Goal: Task Accomplishment & Management: Use online tool/utility

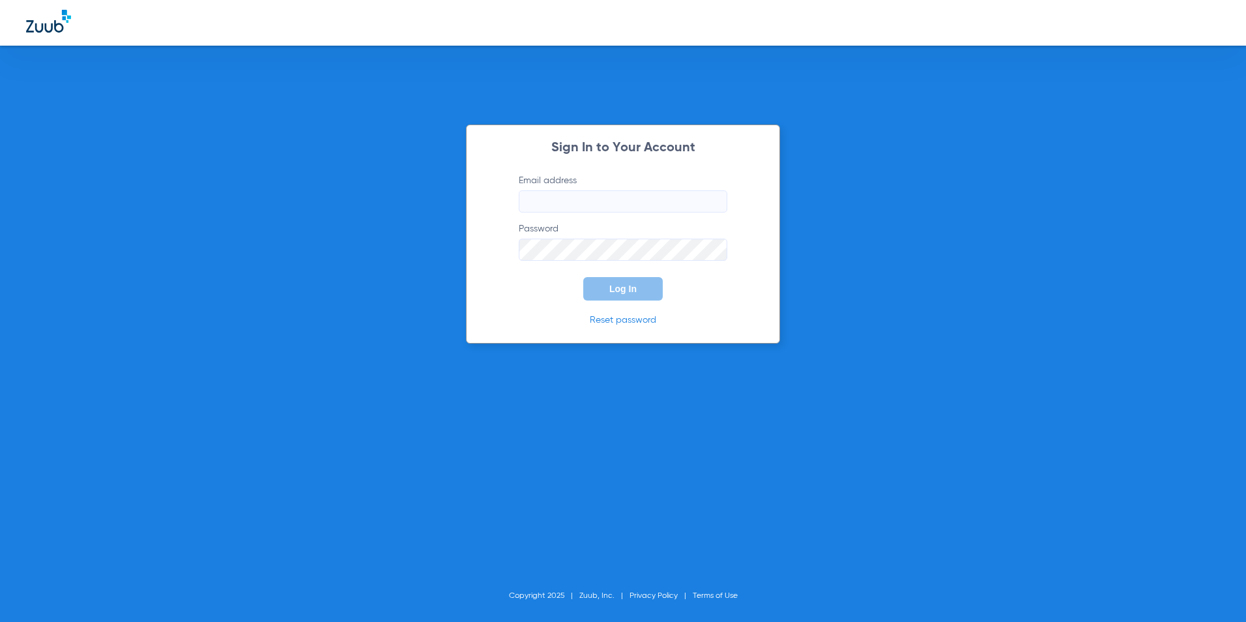
type input "[EMAIL_ADDRESS][DOMAIN_NAME]"
click at [615, 287] on span "Log In" at bounding box center [622, 289] width 27 height 10
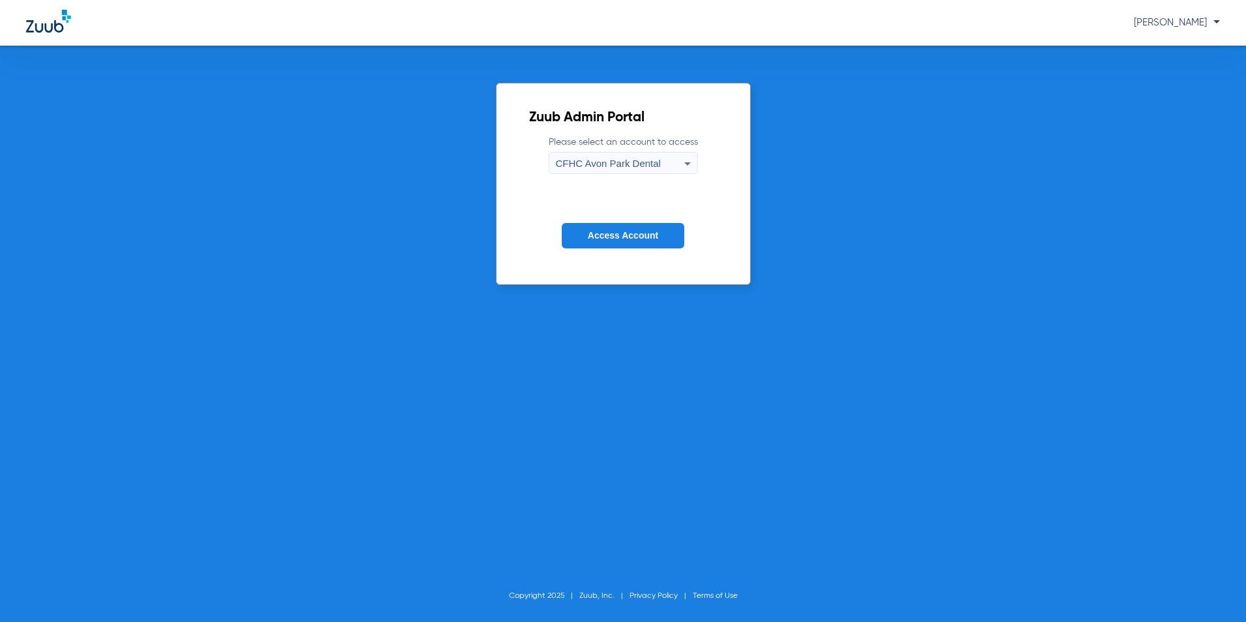
click at [621, 162] on span "CFHC Avon Park Dental" at bounding box center [608, 163] width 105 height 11
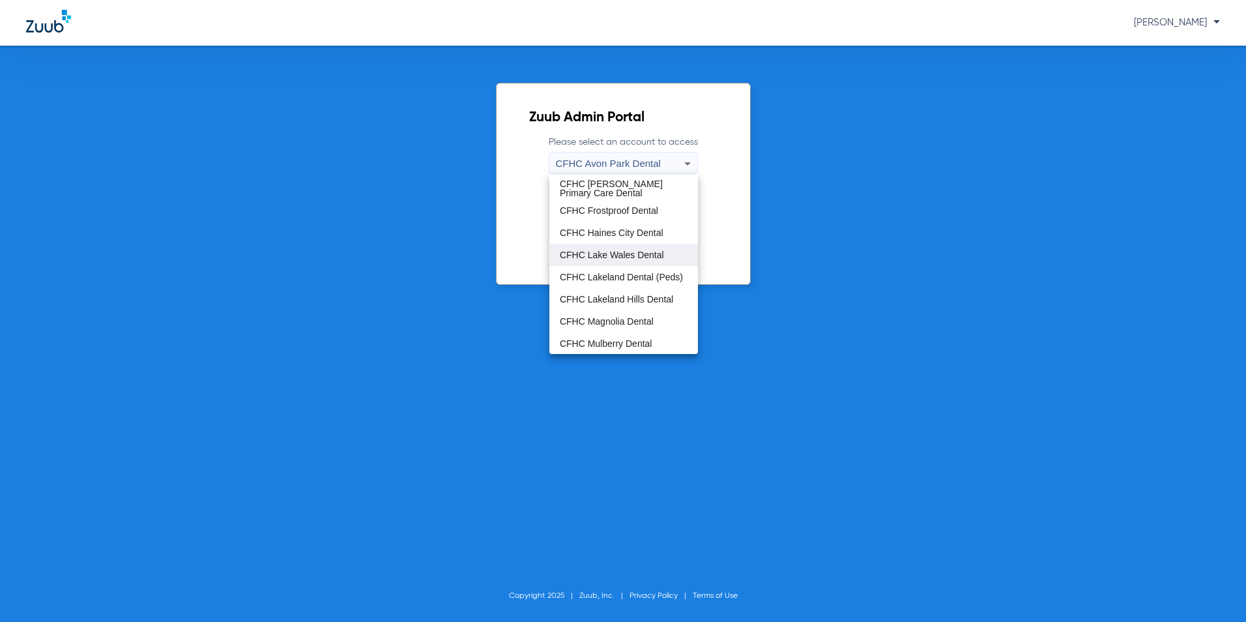
scroll to position [87, 0]
click at [613, 321] on span "CFHC Wauchula Primary Care Dental" at bounding box center [624, 321] width 128 height 18
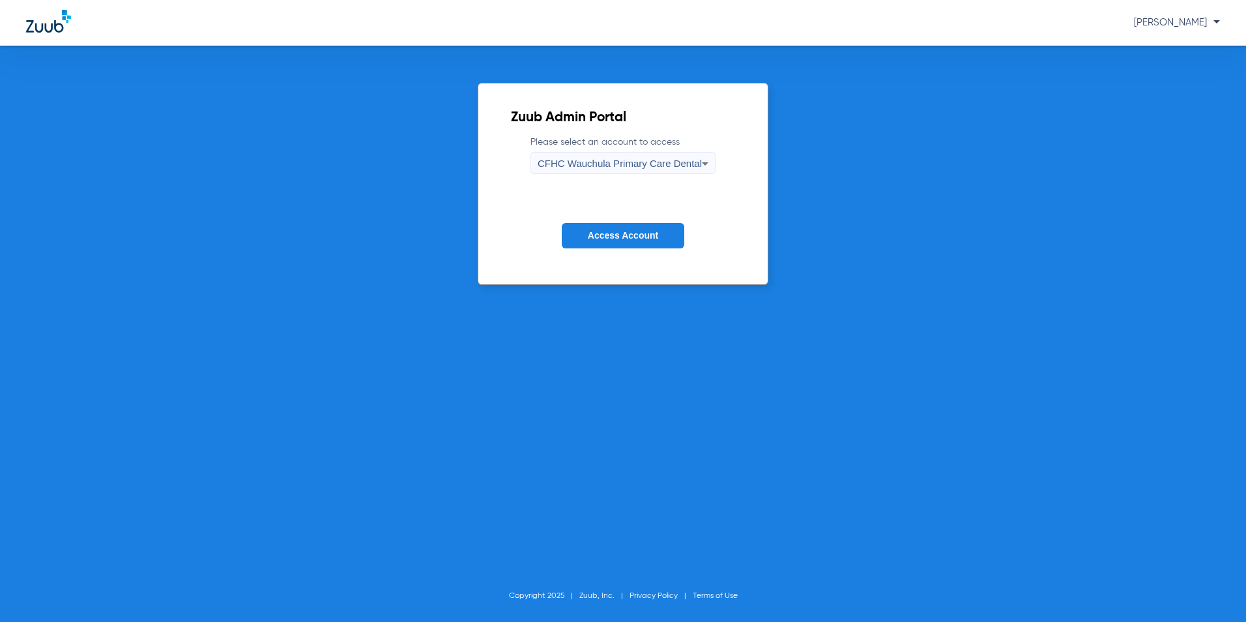
click at [640, 232] on span "Access Account" at bounding box center [623, 235] width 70 height 10
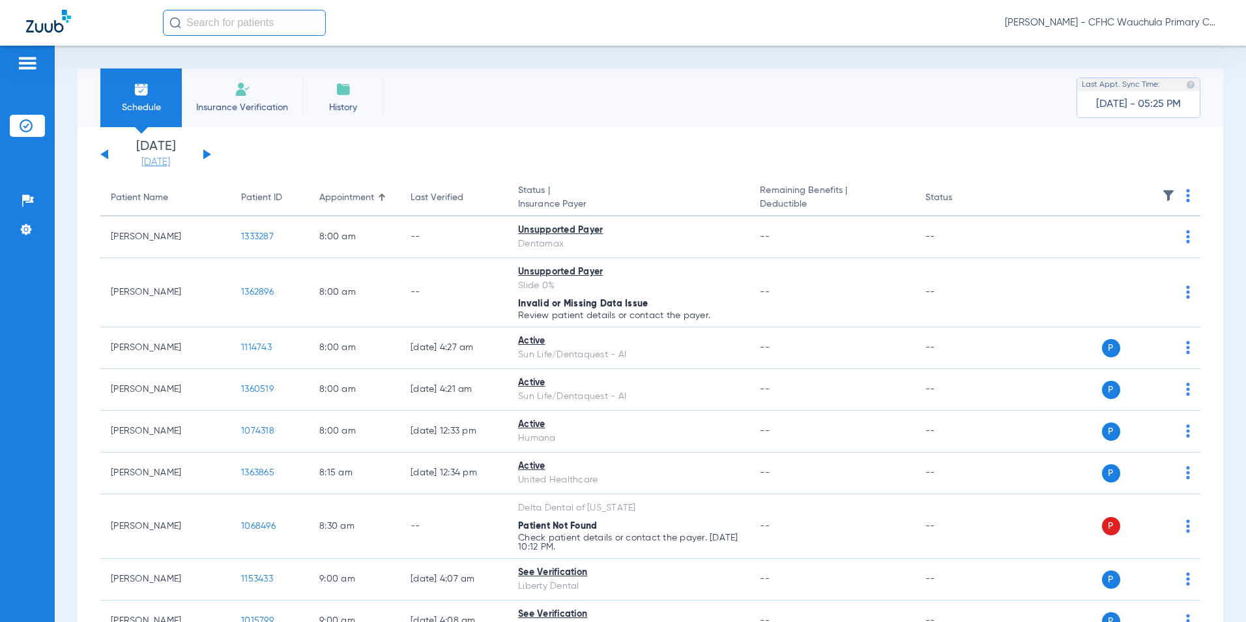
click at [162, 162] on link "[DATE]" at bounding box center [156, 162] width 78 height 13
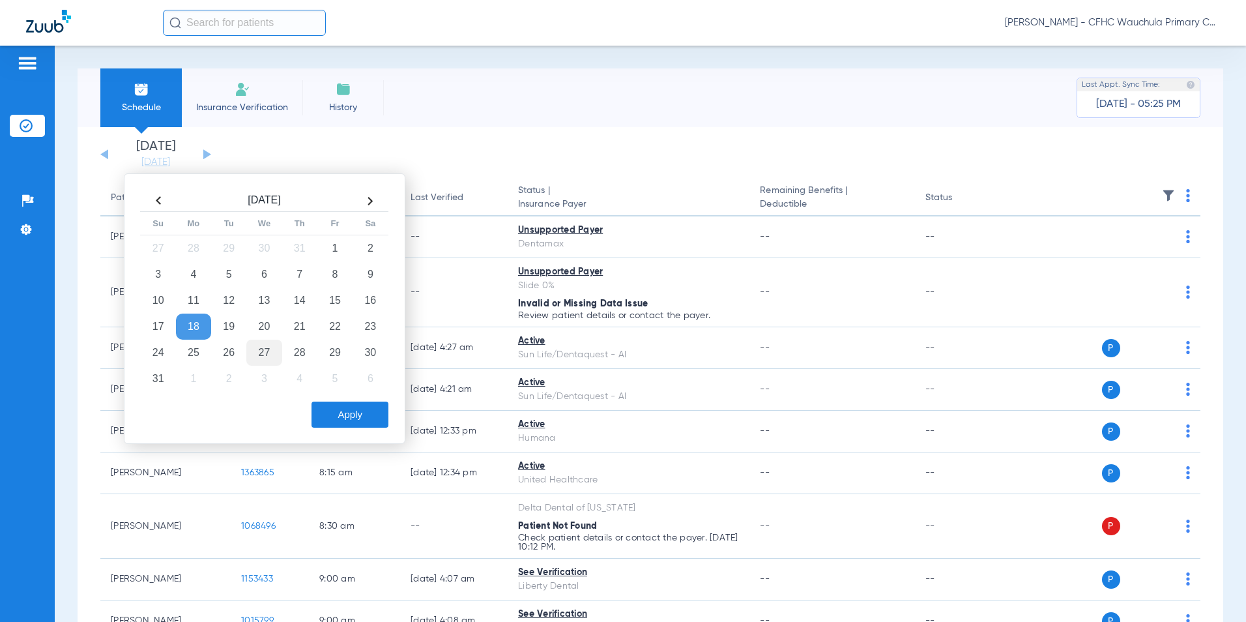
click at [256, 326] on td "20" at bounding box center [263, 327] width 35 height 26
click at [333, 411] on button "Apply" at bounding box center [350, 415] width 77 height 26
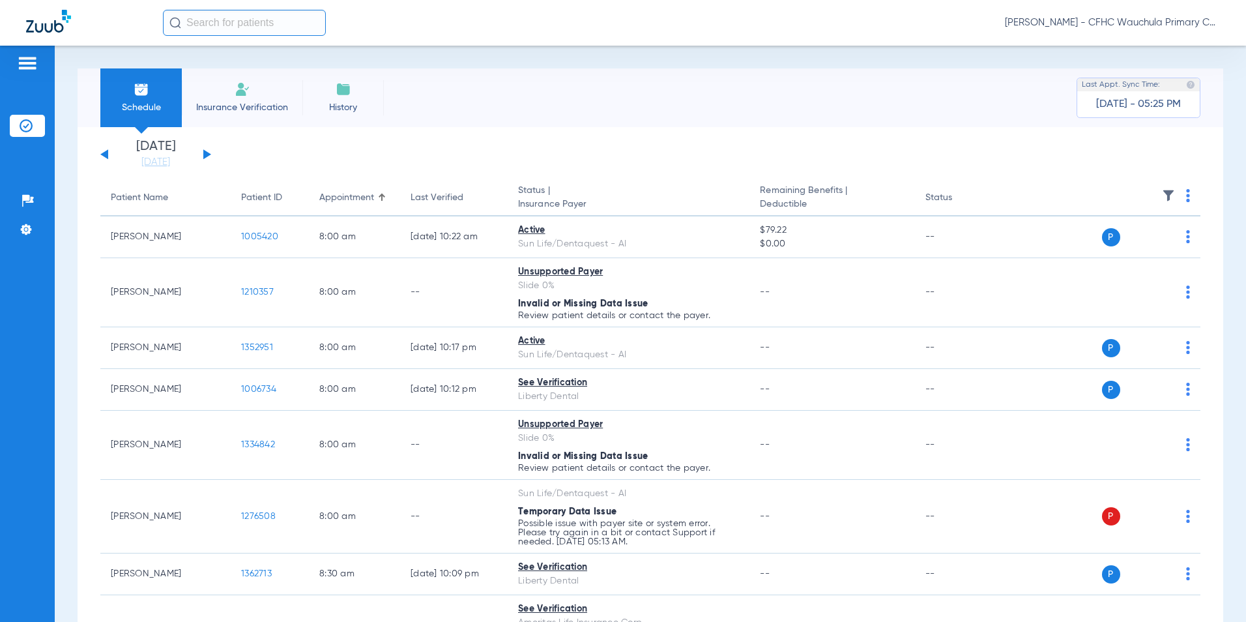
click at [1175, 193] on th at bounding box center [1102, 198] width 198 height 37
click at [1186, 198] on img at bounding box center [1188, 195] width 4 height 13
click at [1126, 242] on span "Verify All" at bounding box center [1130, 246] width 78 height 9
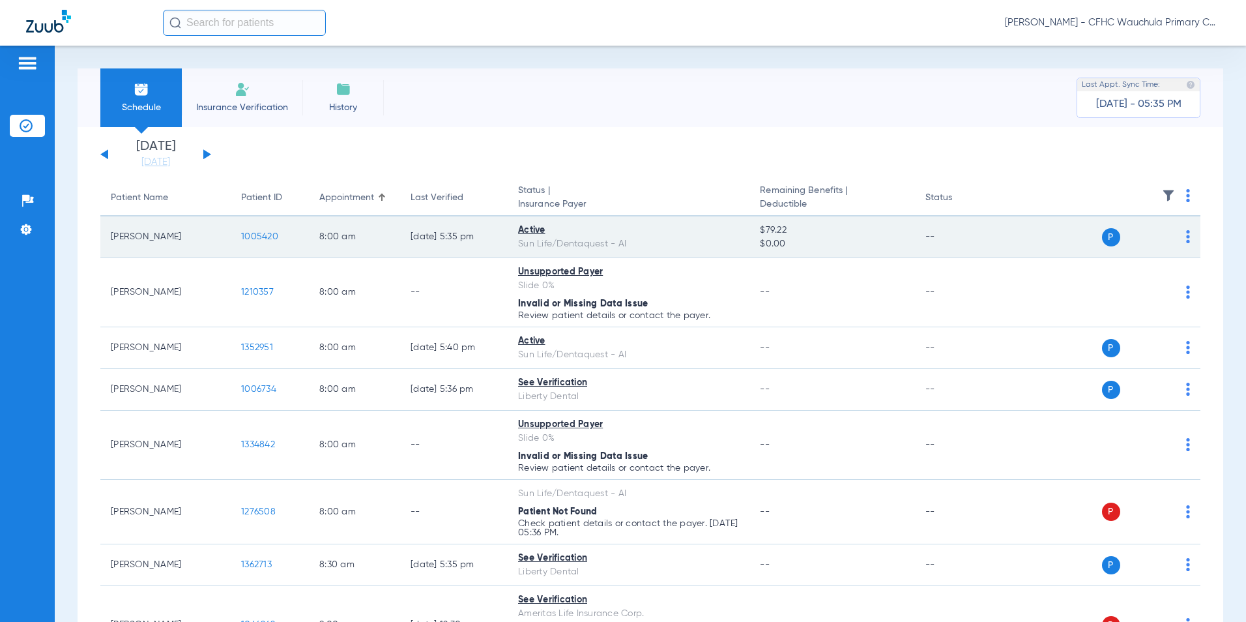
click at [259, 237] on span "1005420" at bounding box center [259, 236] width 37 height 9
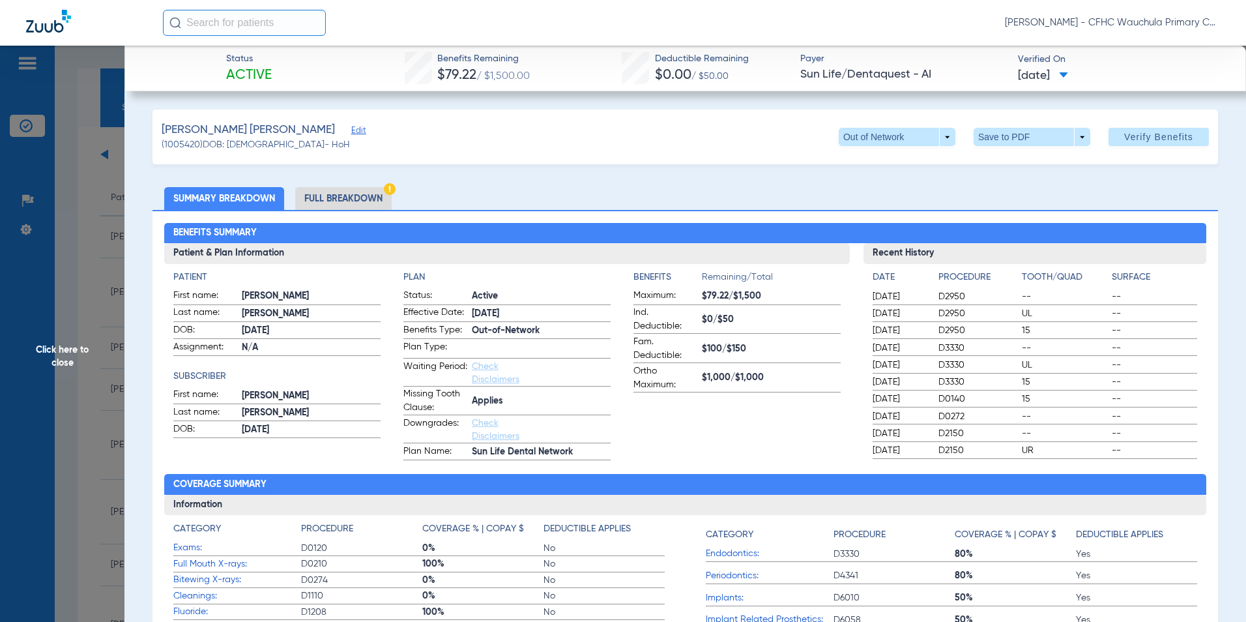
click at [54, 355] on span "Click here to close" at bounding box center [62, 357] width 124 height 622
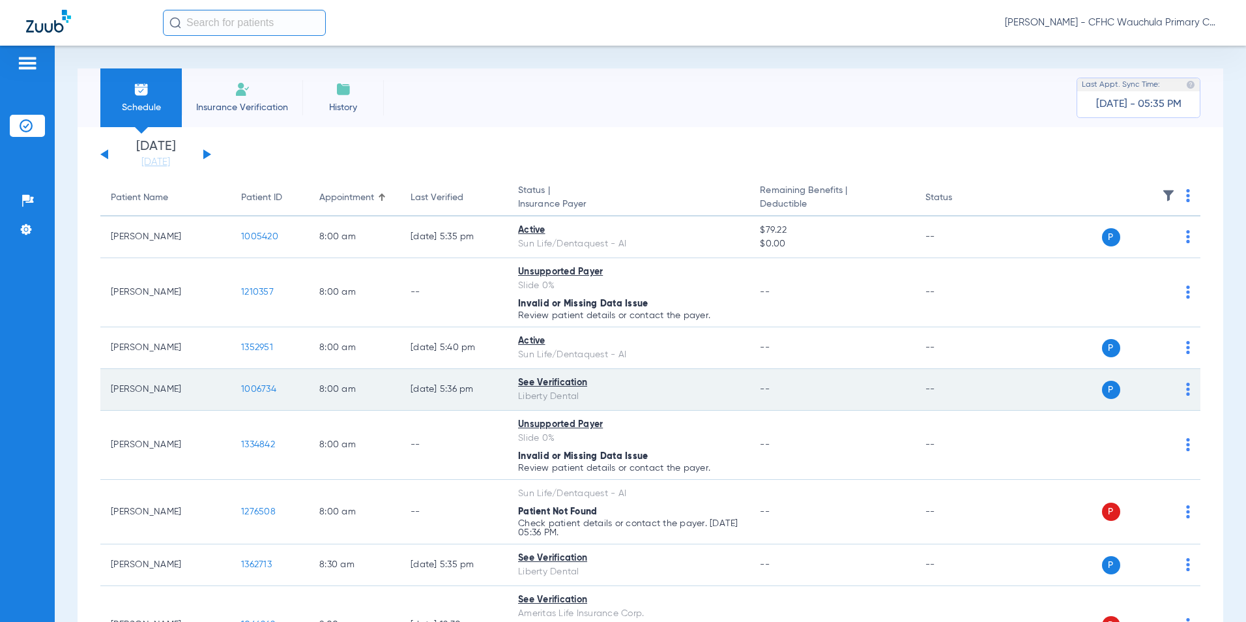
click at [253, 387] on span "1006734" at bounding box center [258, 389] width 35 height 9
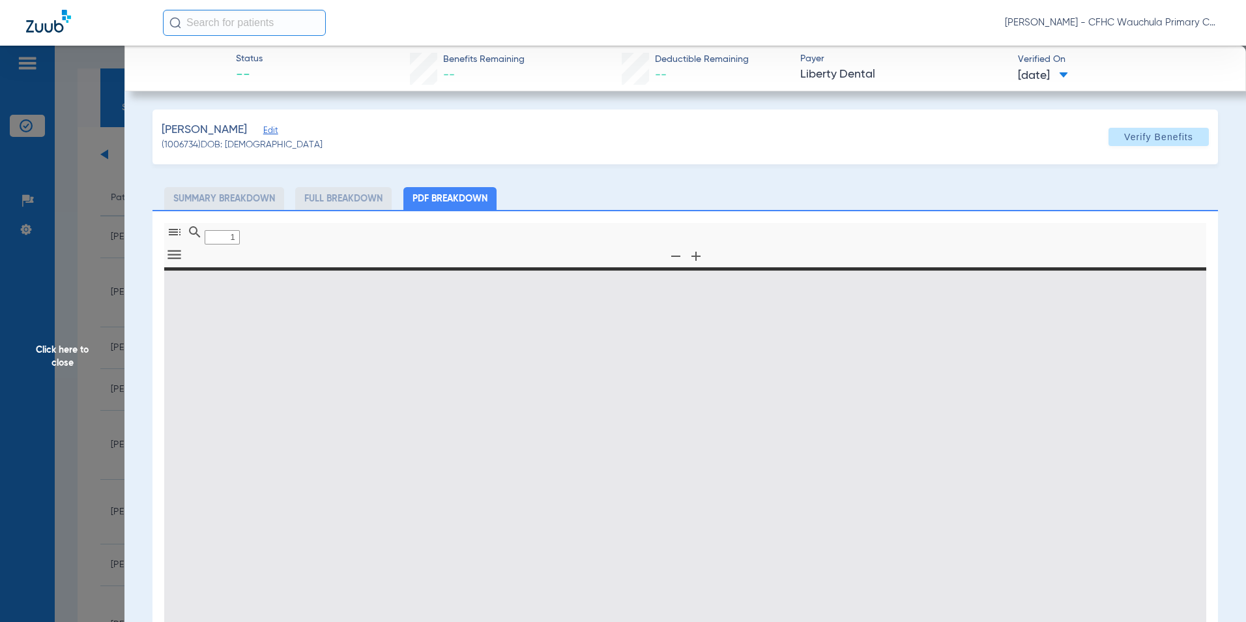
type input "0"
select select "page-width"
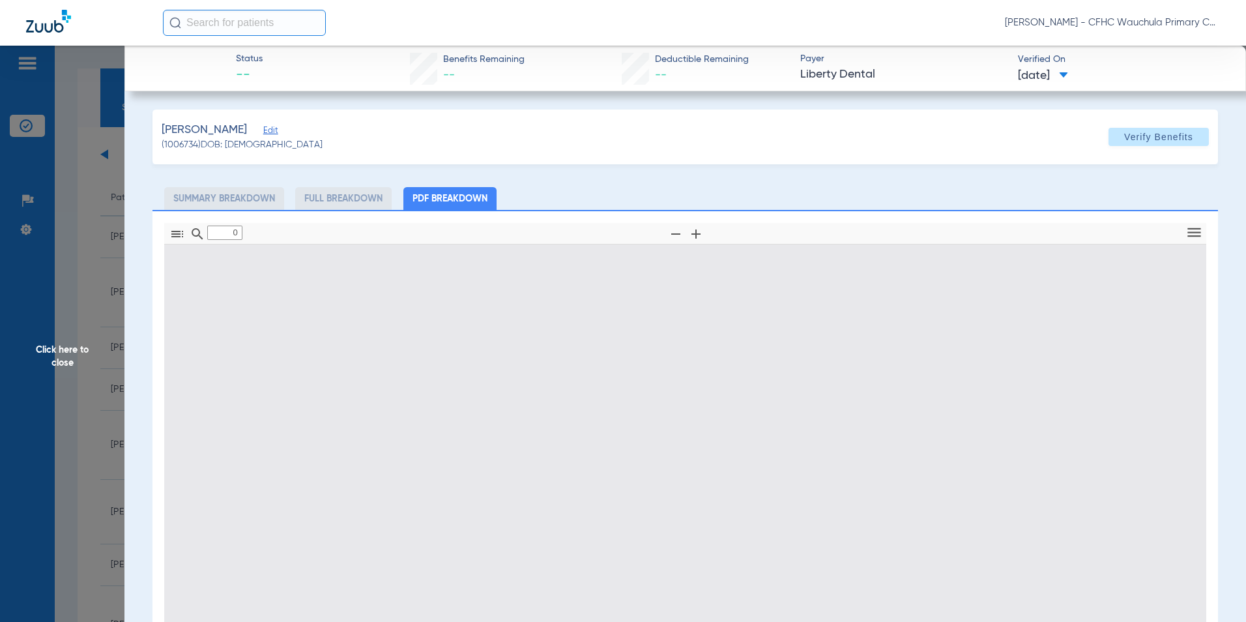
type input "1"
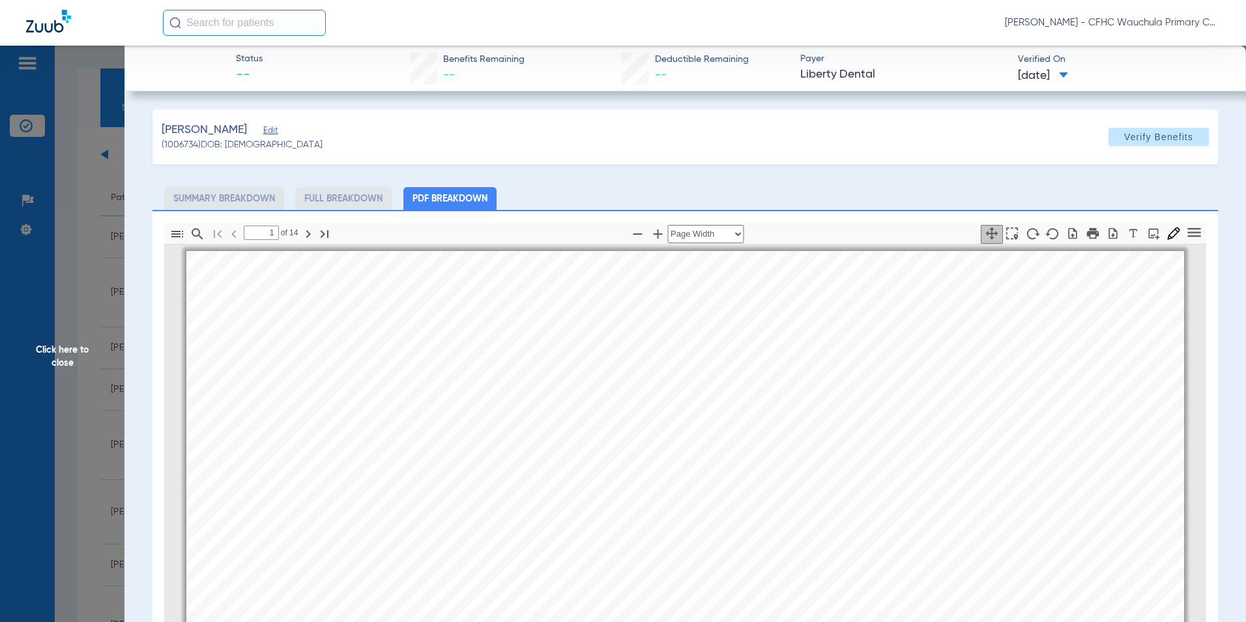
scroll to position [7, 0]
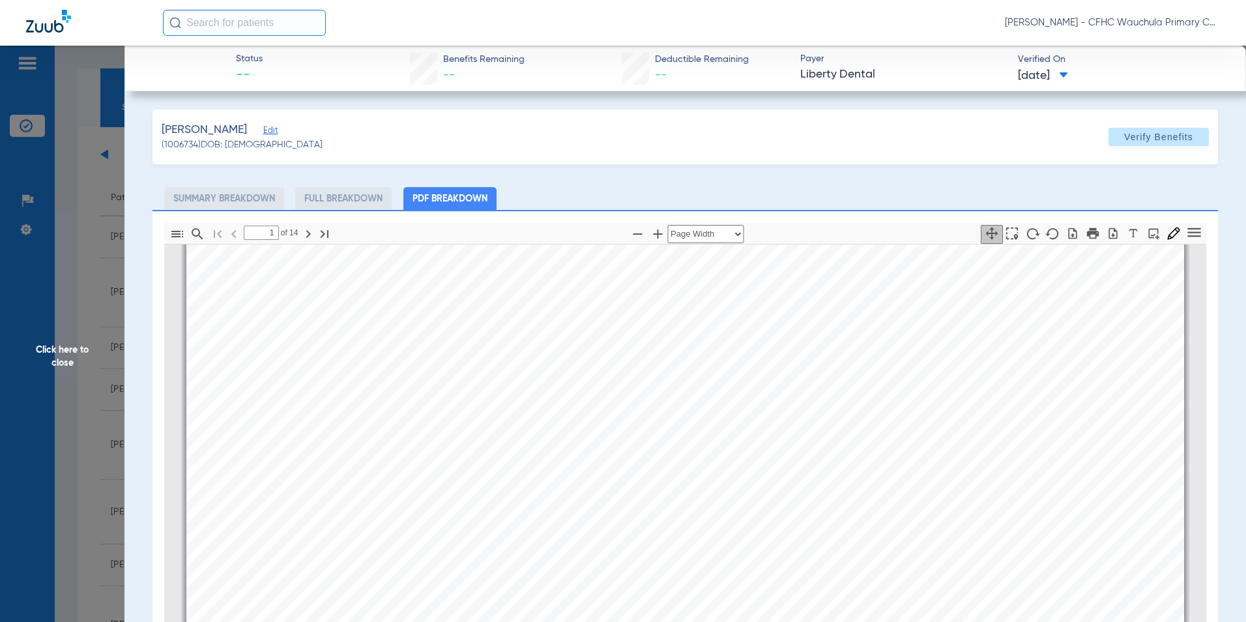
click at [41, 359] on span "Click here to close" at bounding box center [62, 357] width 124 height 622
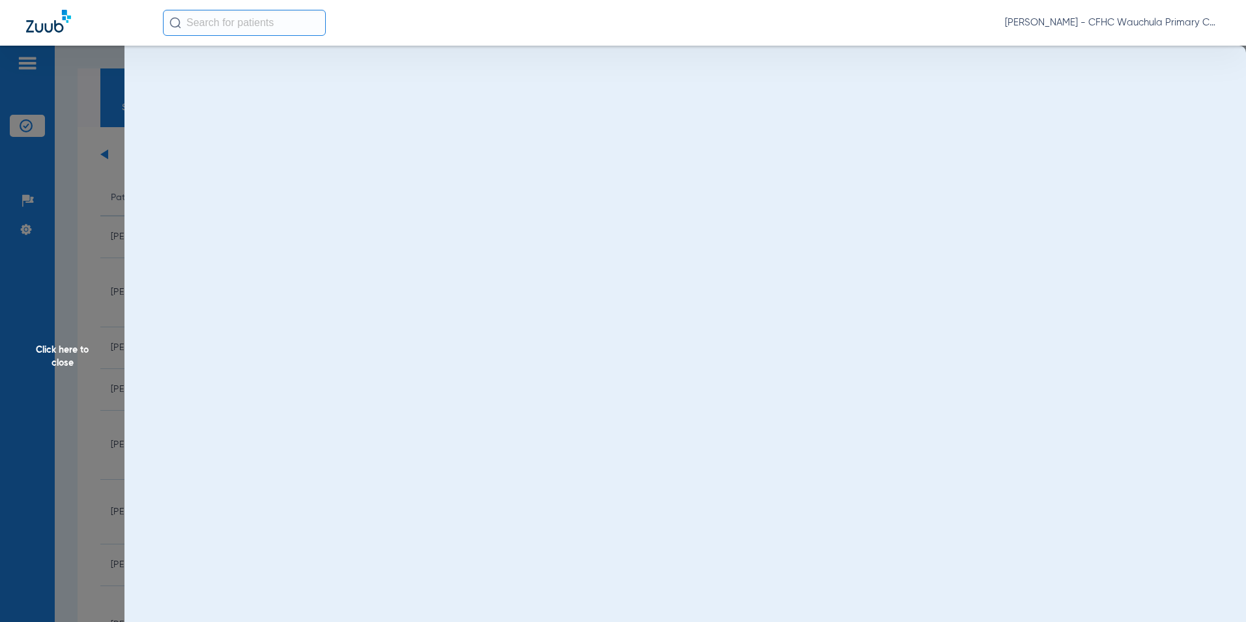
click at [61, 358] on span "Click here to close" at bounding box center [62, 357] width 124 height 622
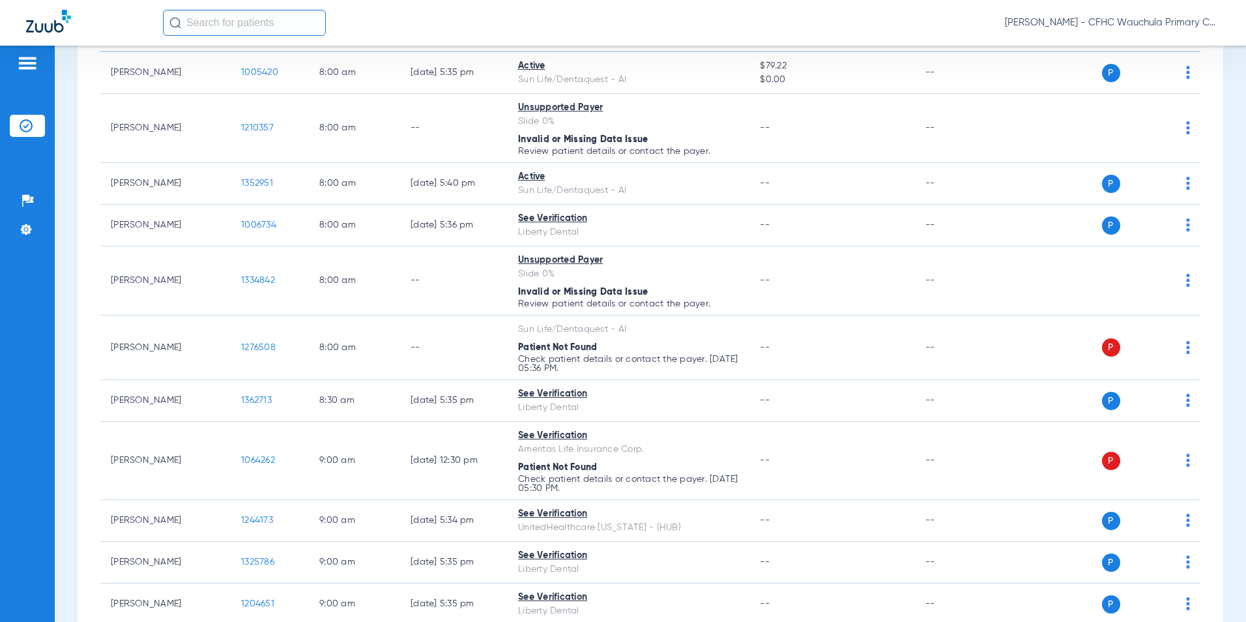
scroll to position [196, 0]
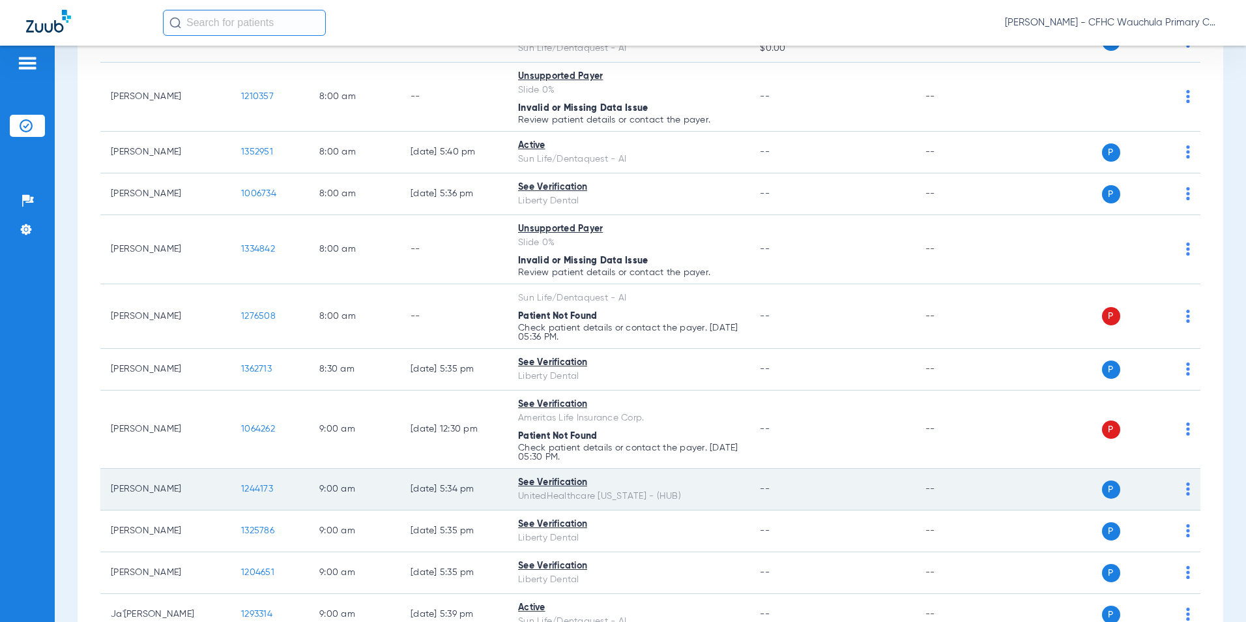
click at [254, 488] on span "1244173" at bounding box center [257, 488] width 32 height 9
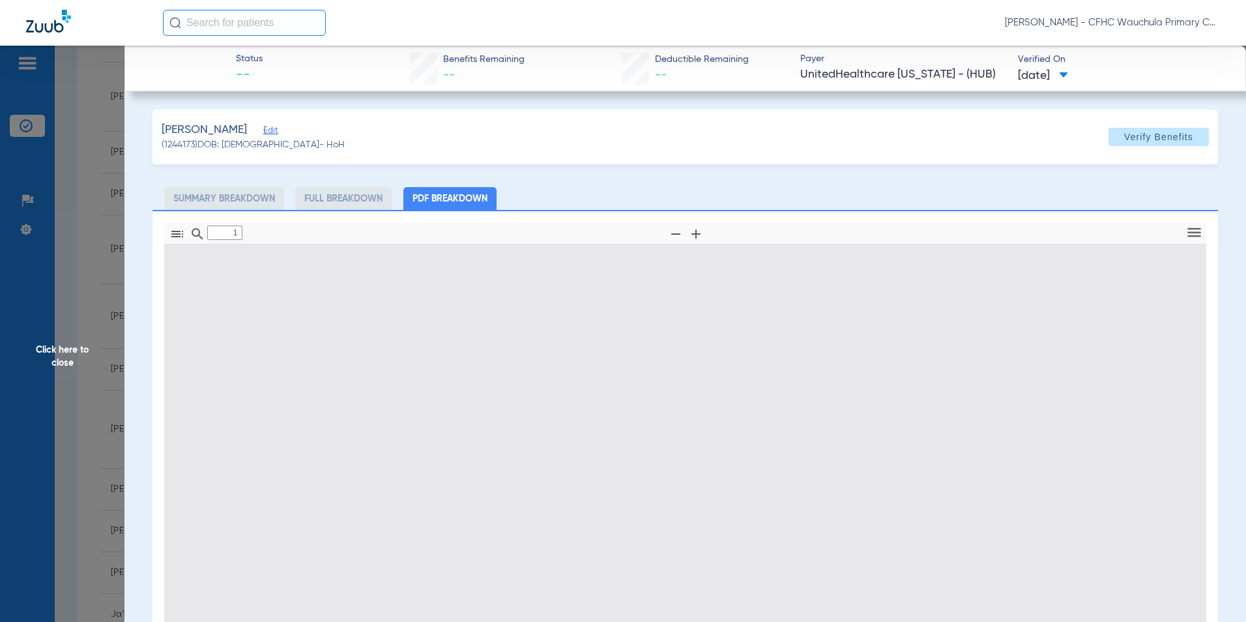
type input "0"
select select "page-width"
type input "1"
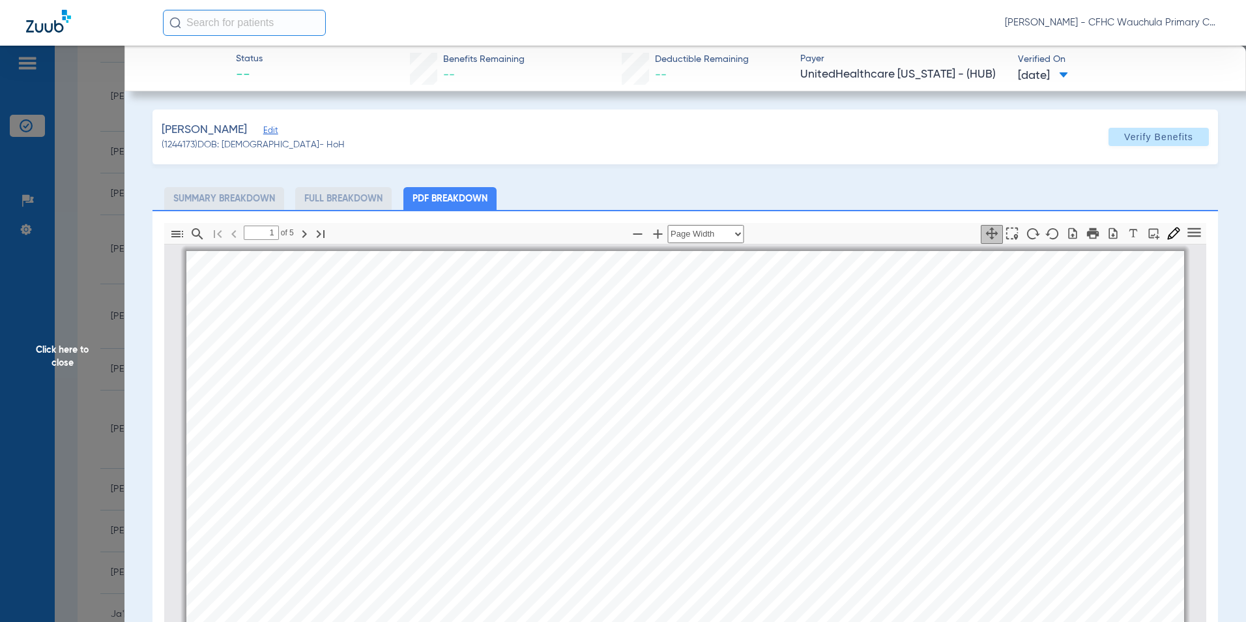
scroll to position [7, 0]
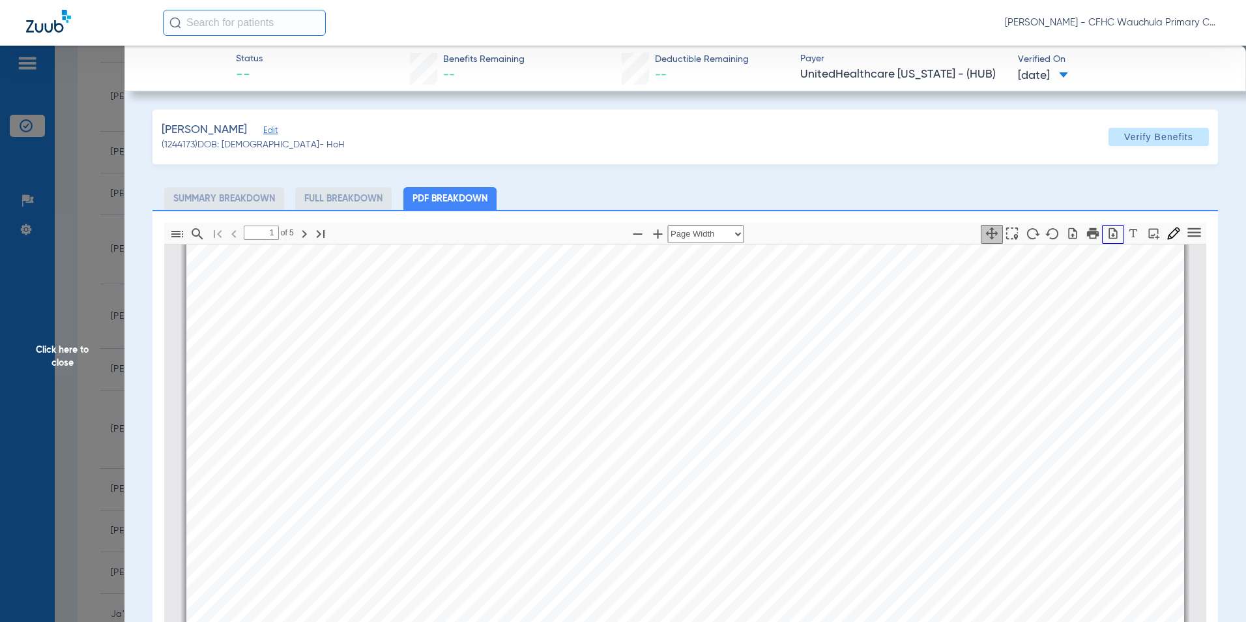
drag, startPoint x: 1104, startPoint y: 233, endPoint x: 1096, endPoint y: 236, distance: 8.9
click at [1109, 233] on icon "button" at bounding box center [1113, 232] width 8 height 11
click at [74, 354] on span "Click here to close" at bounding box center [62, 357] width 124 height 622
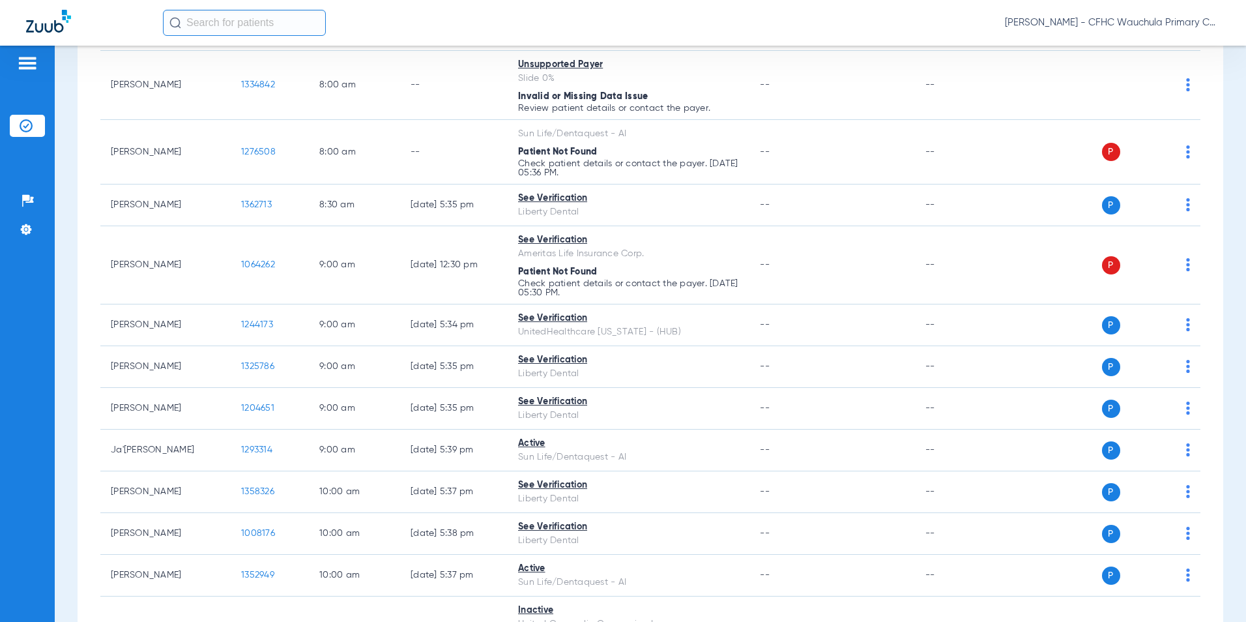
scroll to position [391, 0]
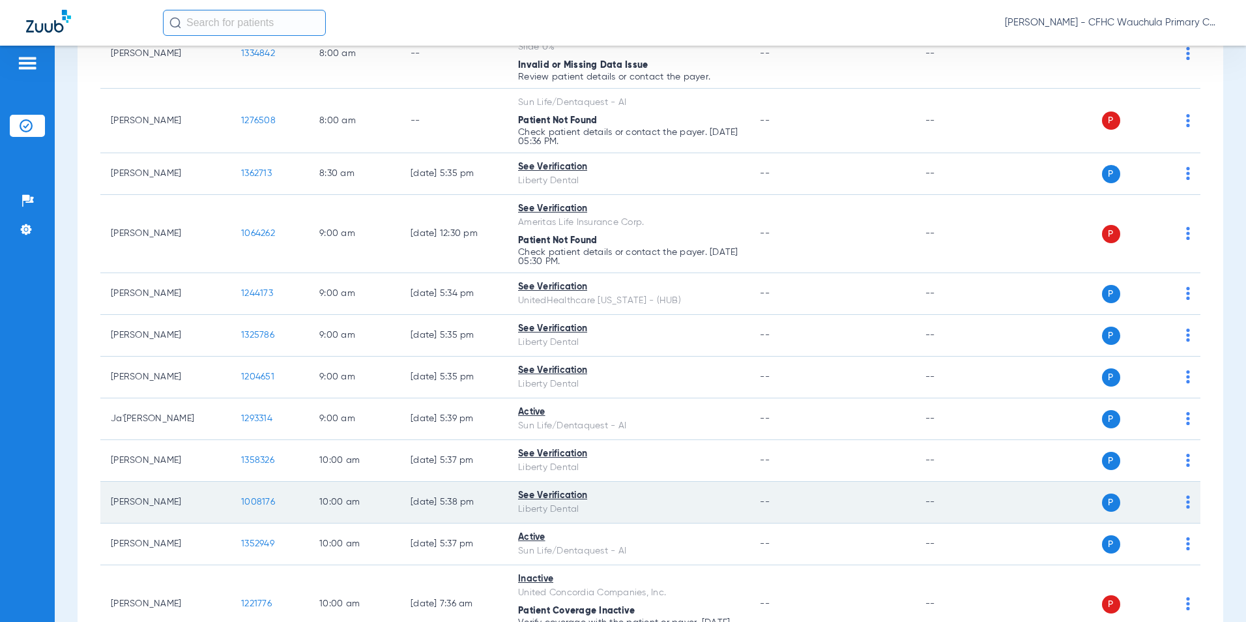
click at [258, 504] on span "1008176" at bounding box center [258, 501] width 34 height 9
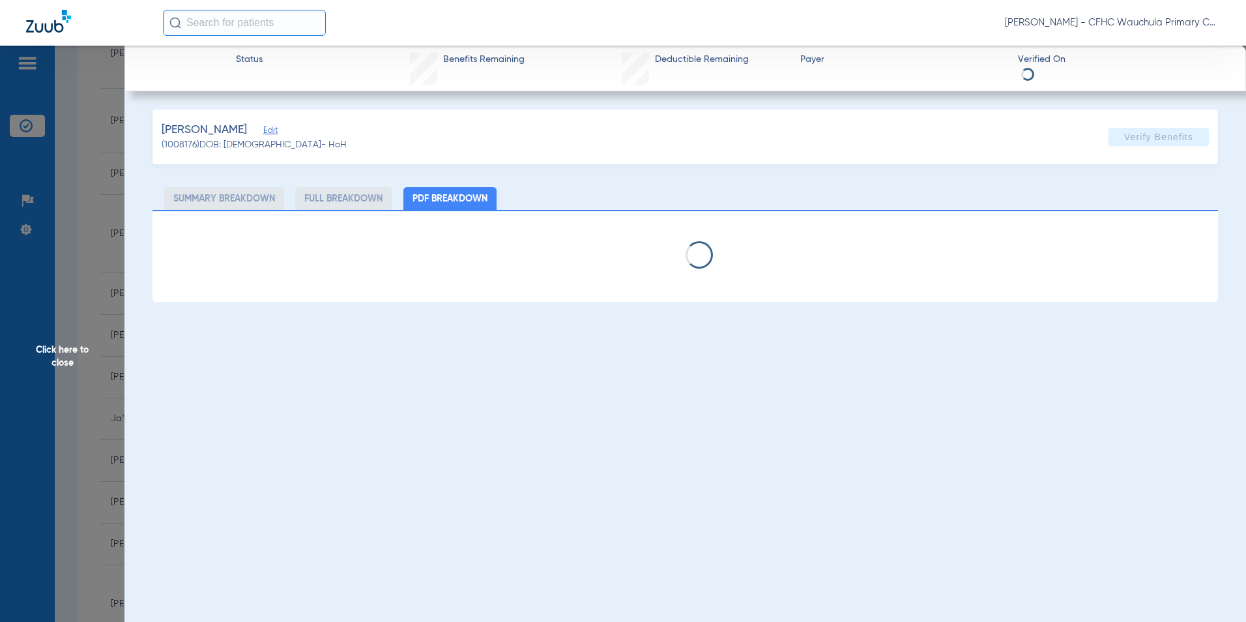
select select "page-width"
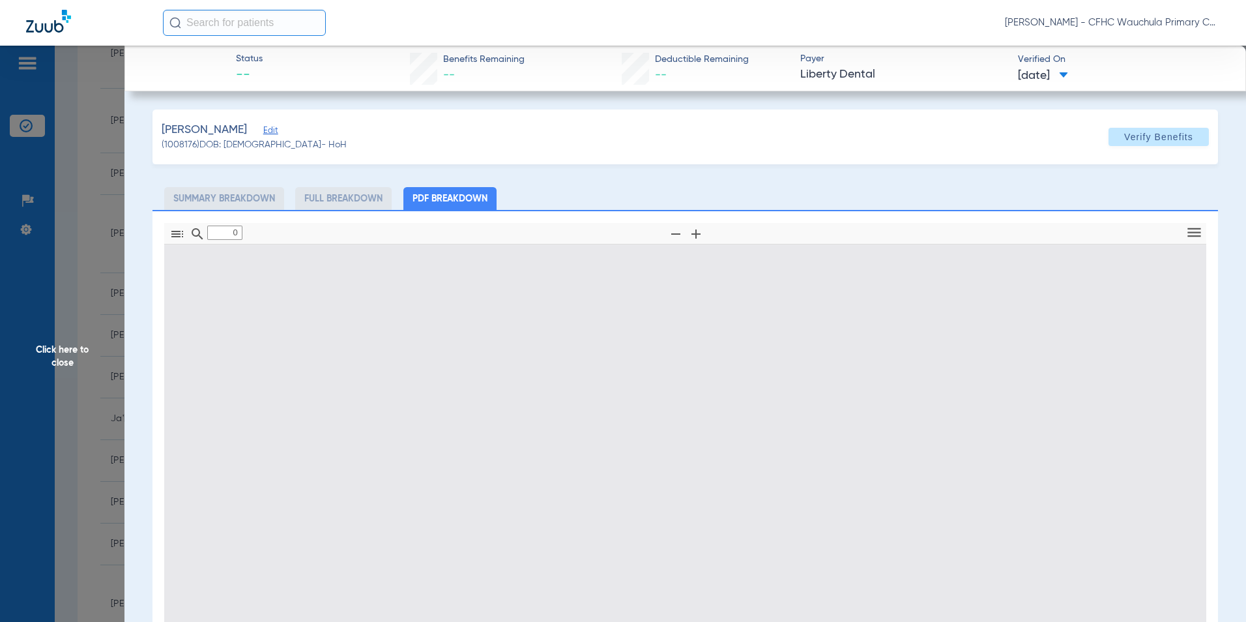
type input "1"
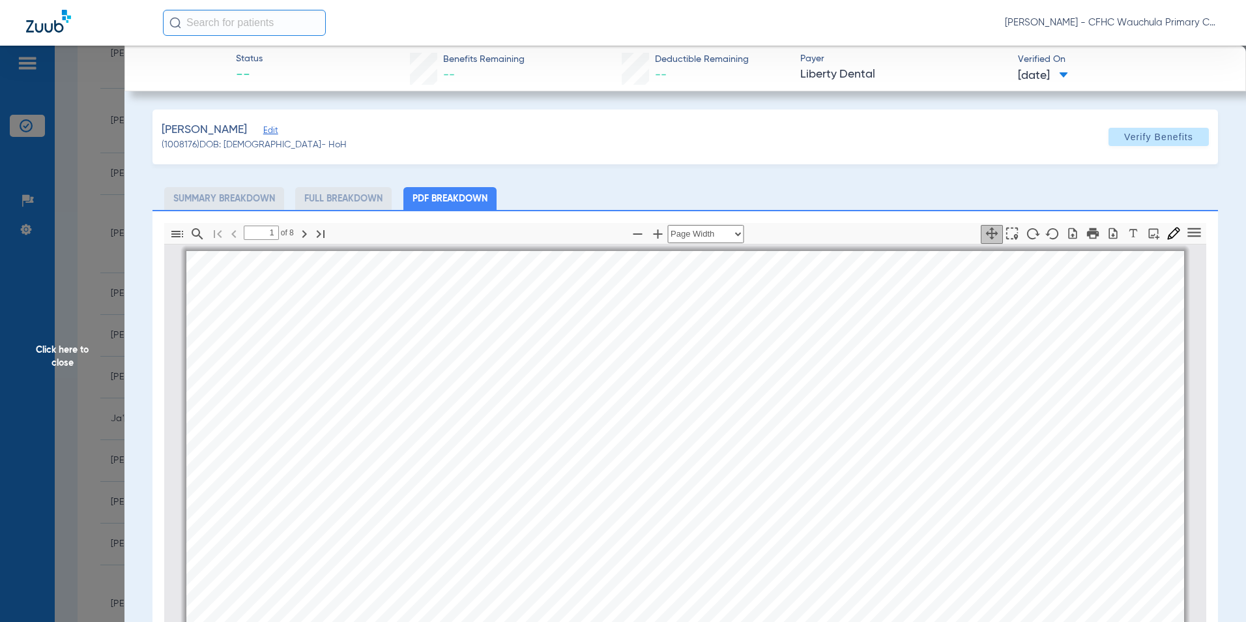
scroll to position [7, 0]
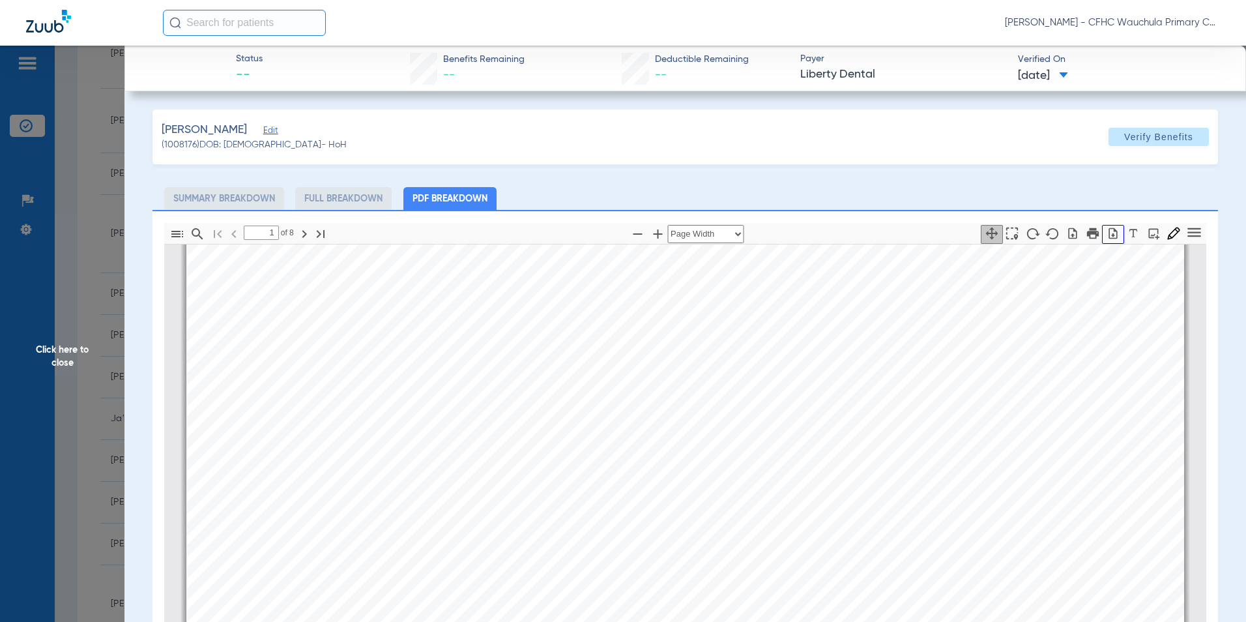
click at [1107, 231] on icon "button" at bounding box center [1113, 233] width 13 height 13
click at [59, 350] on span "Click here to close" at bounding box center [62, 357] width 124 height 622
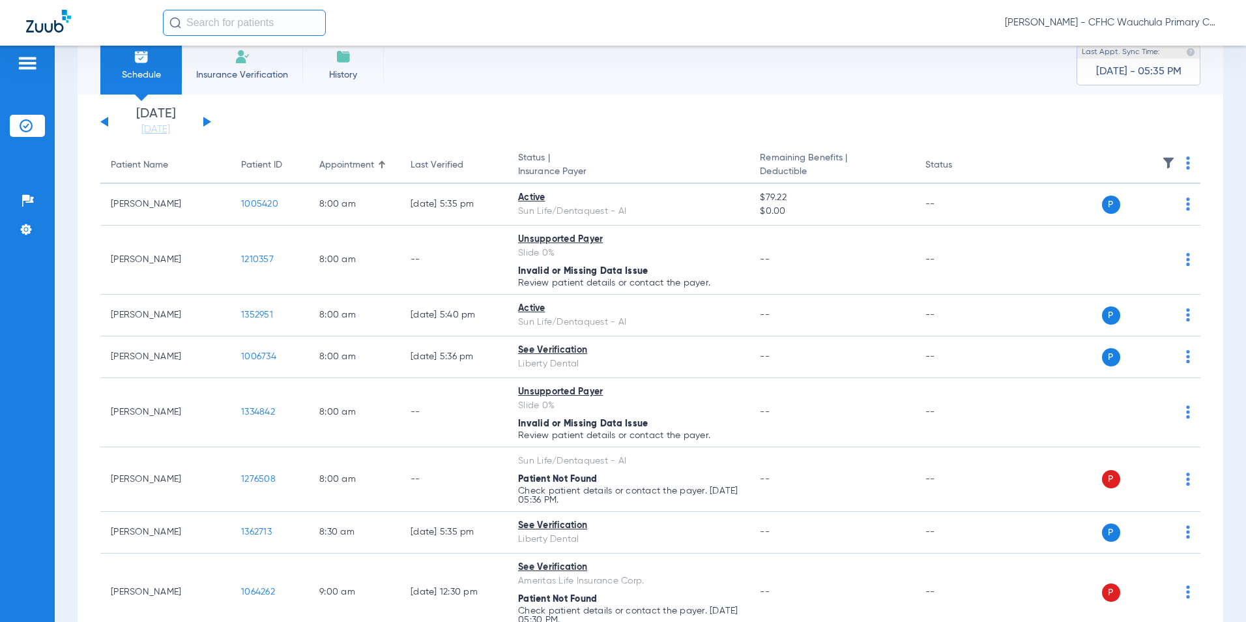
scroll to position [0, 0]
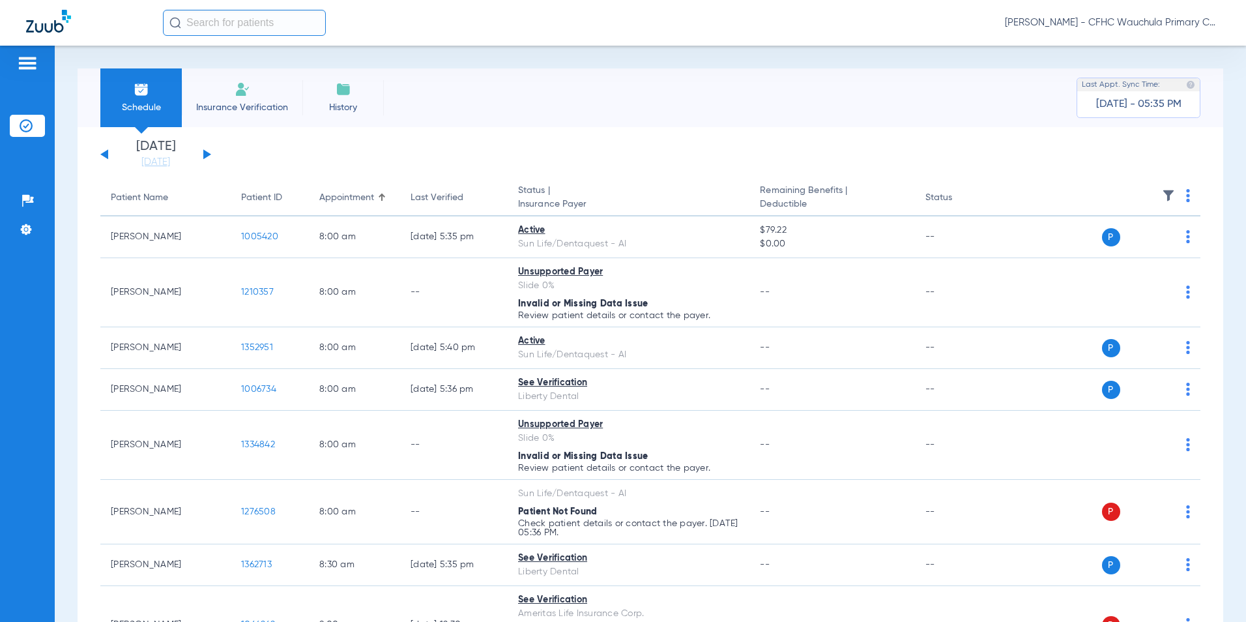
click at [228, 23] on input "text" at bounding box center [244, 23] width 163 height 26
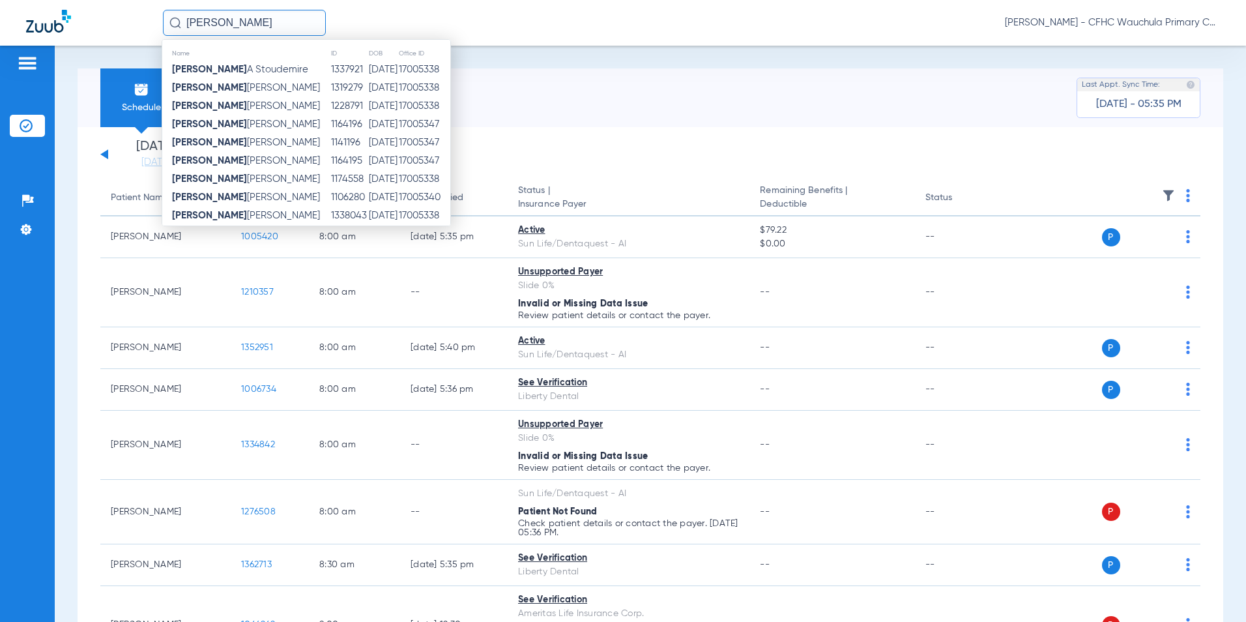
type input "[PERSON_NAME]"
click at [717, 151] on app-single-date-navigator "[DATE] [DATE] [DATE] [DATE] [DATE] [DATE] [DATE] [DATE] [DATE] [DATE] [DATE] [D…" at bounding box center [650, 154] width 1100 height 29
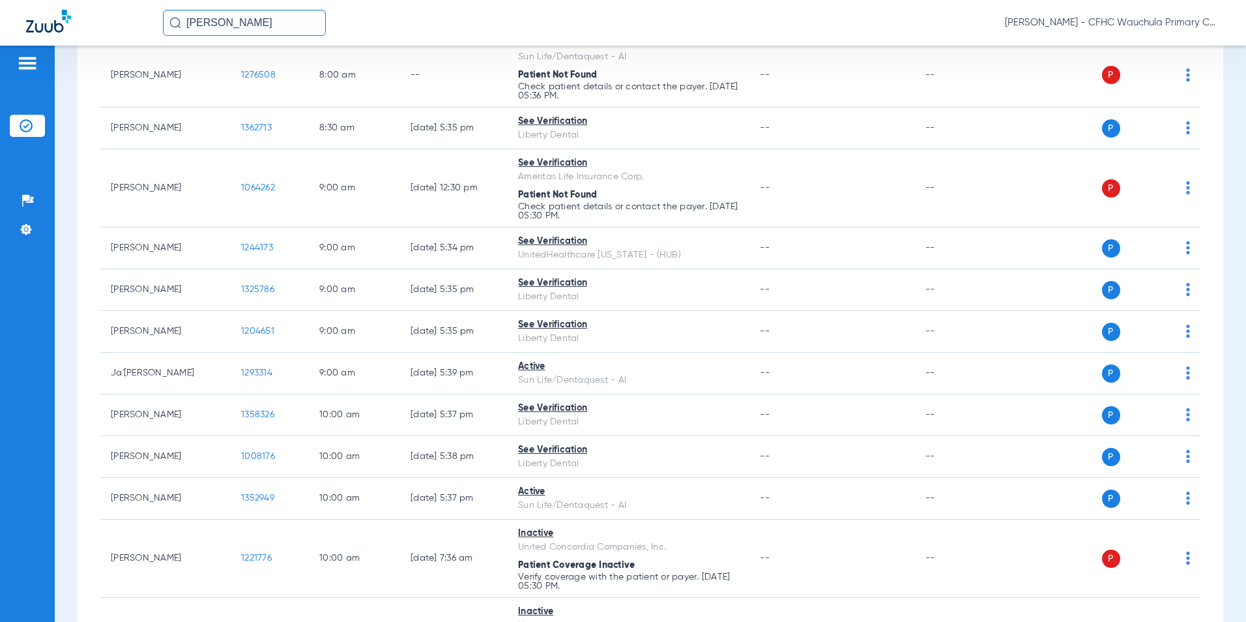
scroll to position [456, 0]
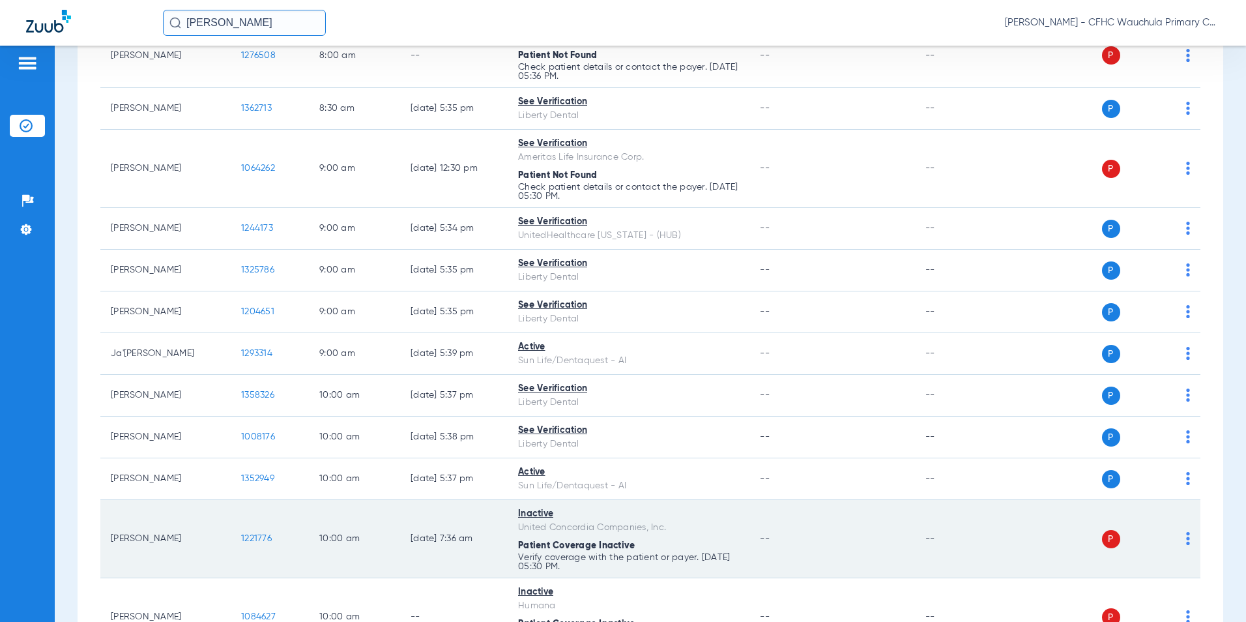
click at [259, 537] on span "1221776" at bounding box center [256, 538] width 31 height 9
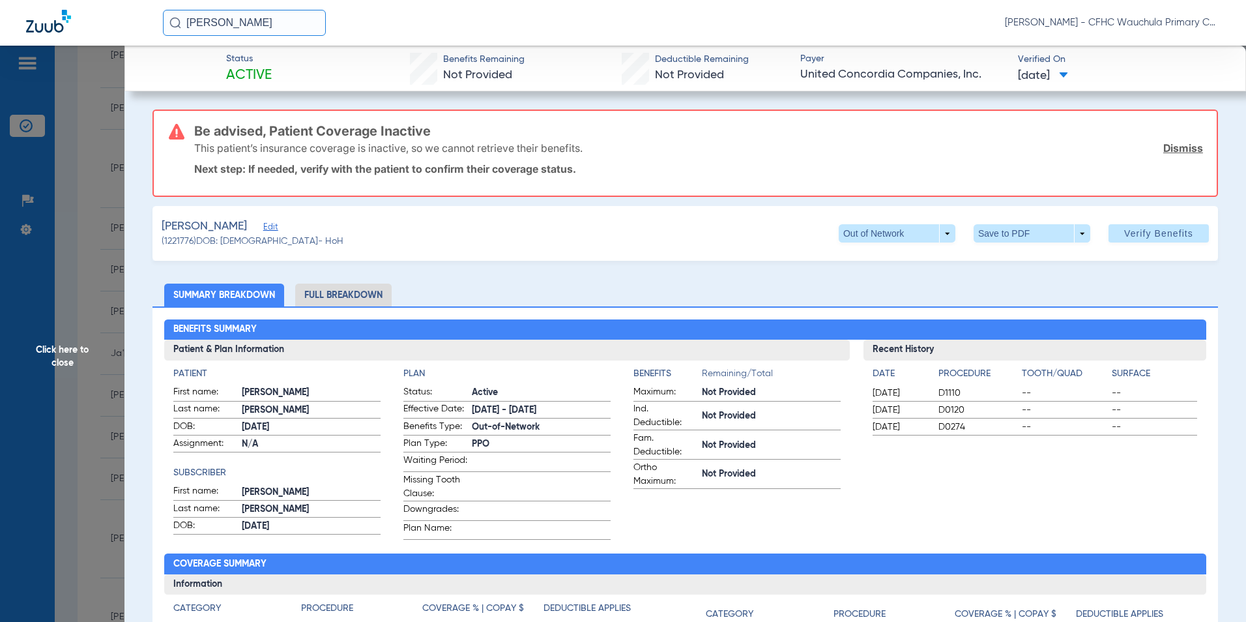
click at [267, 226] on span "Edit" at bounding box center [269, 228] width 12 height 12
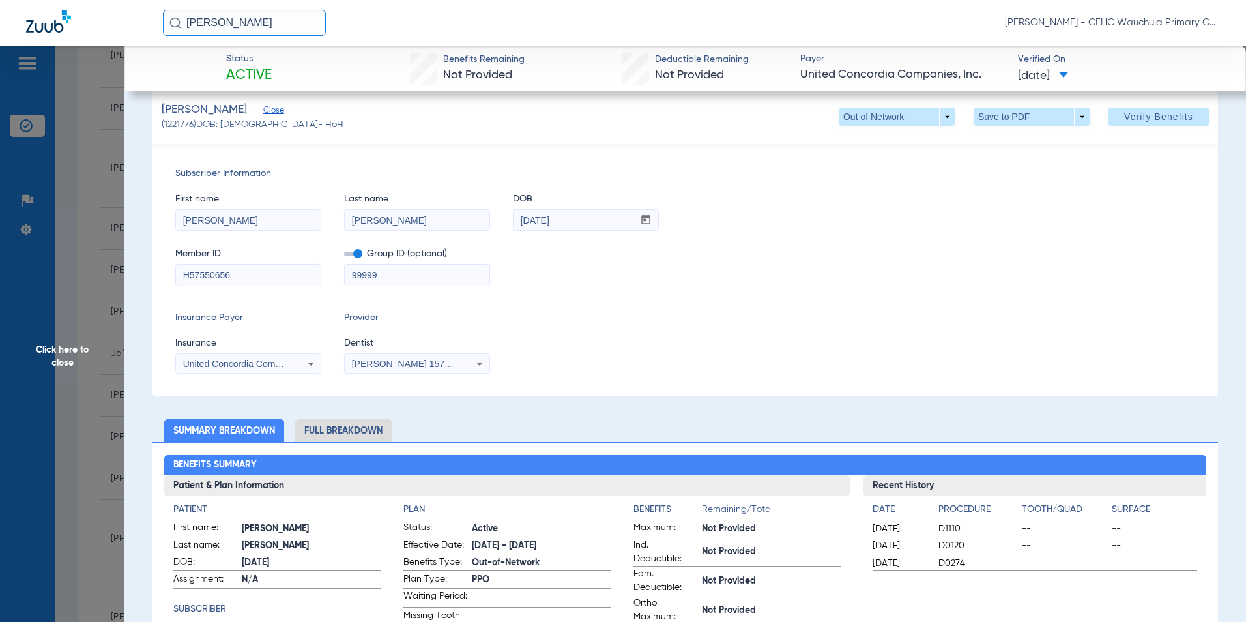
scroll to position [130, 0]
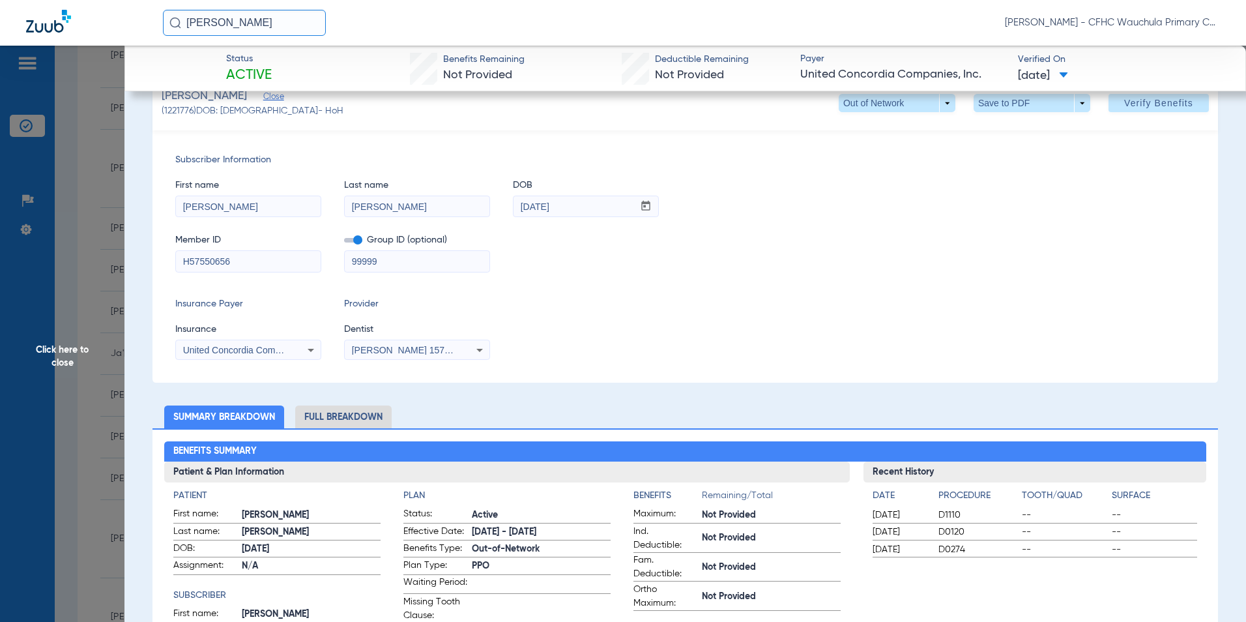
click at [346, 240] on span at bounding box center [353, 240] width 18 height 5
click at [344, 242] on input "checkbox" at bounding box center [344, 242] width 0 height 0
drag, startPoint x: 358, startPoint y: 242, endPoint x: 387, endPoint y: 256, distance: 31.8
click at [358, 242] on span at bounding box center [353, 240] width 18 height 5
click at [344, 242] on input "checkbox" at bounding box center [344, 242] width 0 height 0
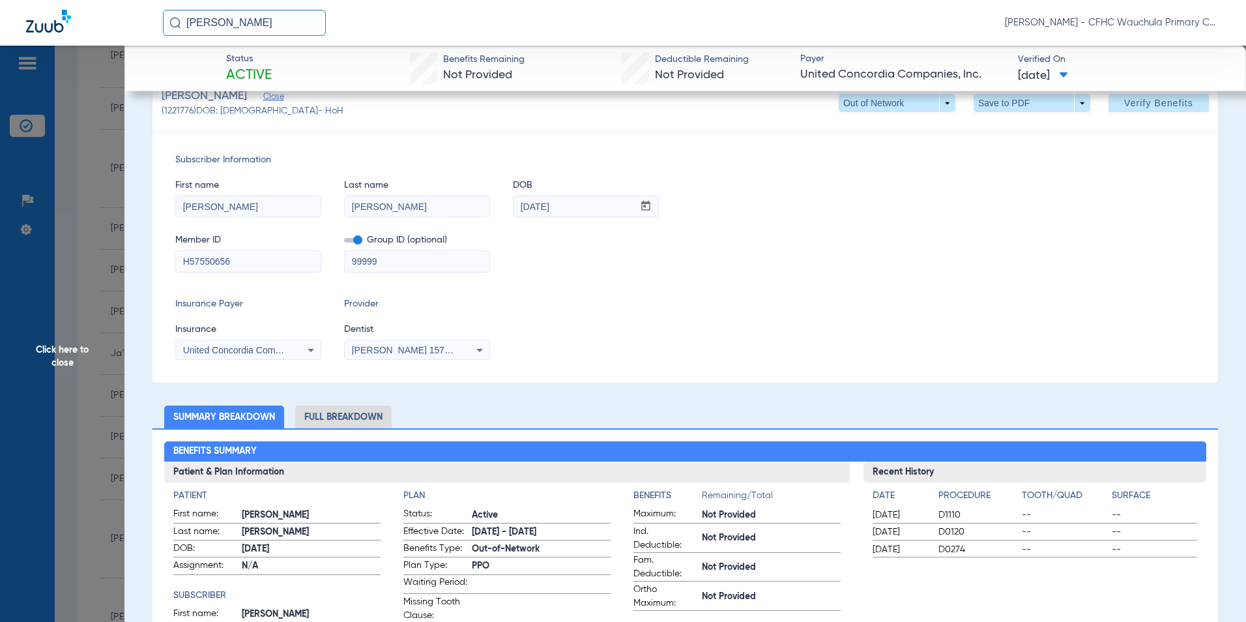
drag, startPoint x: 392, startPoint y: 257, endPoint x: 306, endPoint y: 261, distance: 86.1
click at [306, 261] on div "Member ID H57550656 Group ID (optional) 99999" at bounding box center [685, 247] width 1020 height 50
type input "k"
type input "K12234007"
click at [604, 311] on div "Insurance Payer Insurance United Concordia Companies, Inc. Provider Dentist [PE…" at bounding box center [685, 328] width 1020 height 63
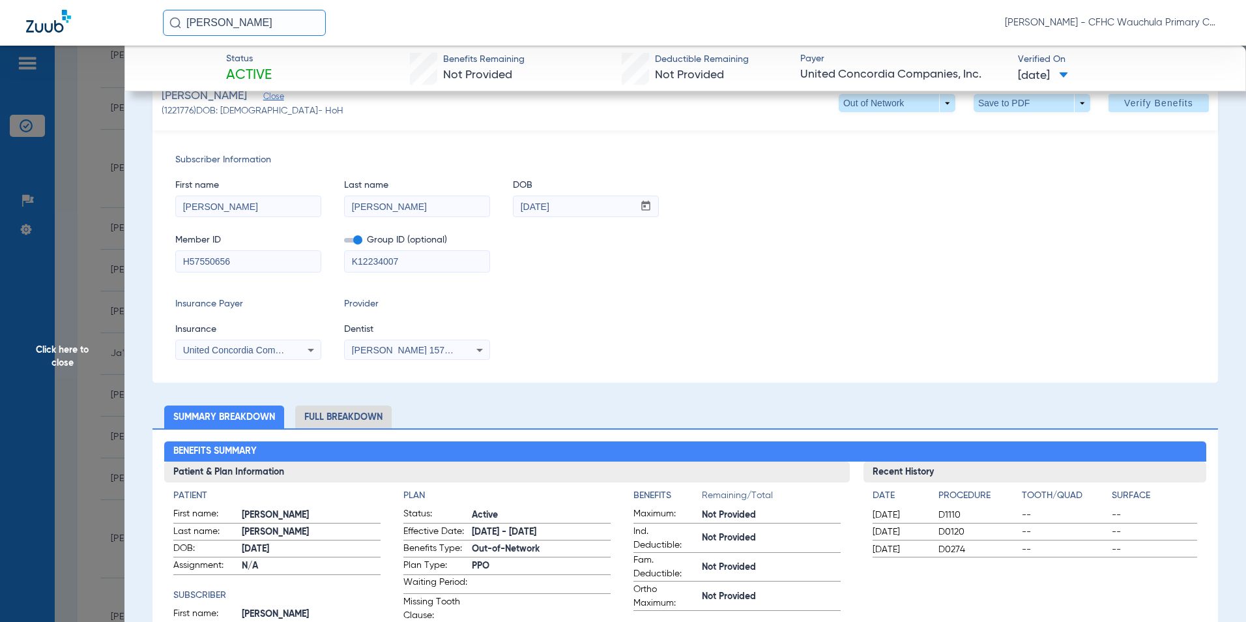
click at [272, 348] on span "United Concordia Companies, Inc." at bounding box center [252, 350] width 139 height 10
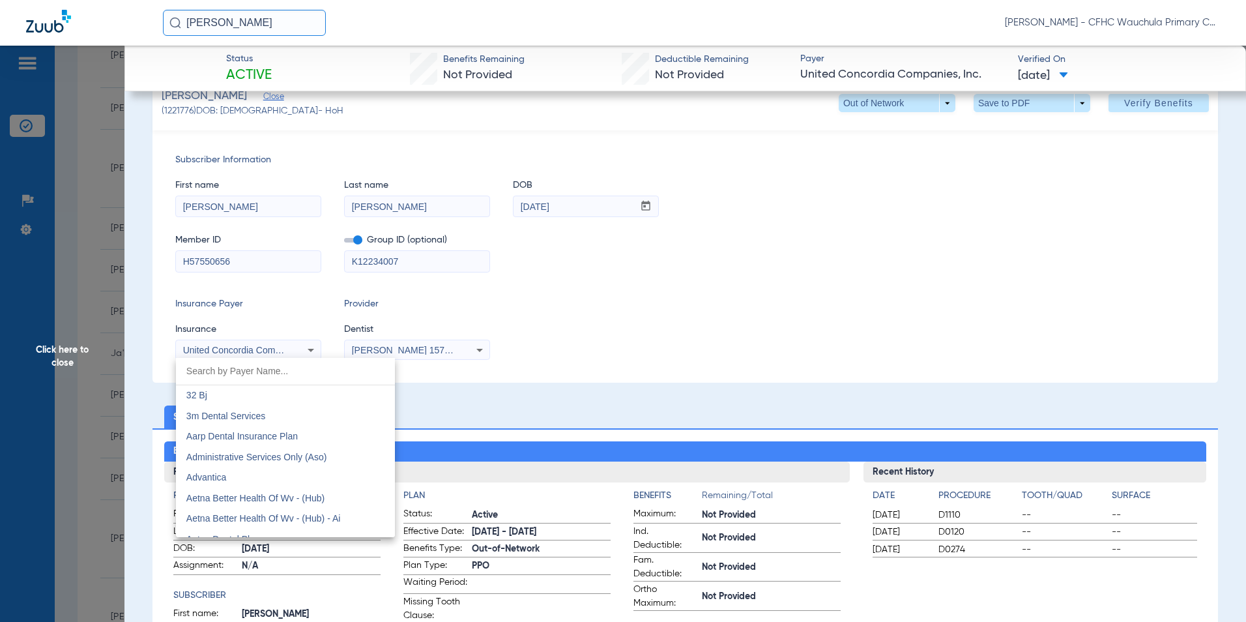
scroll to position [7651, 0]
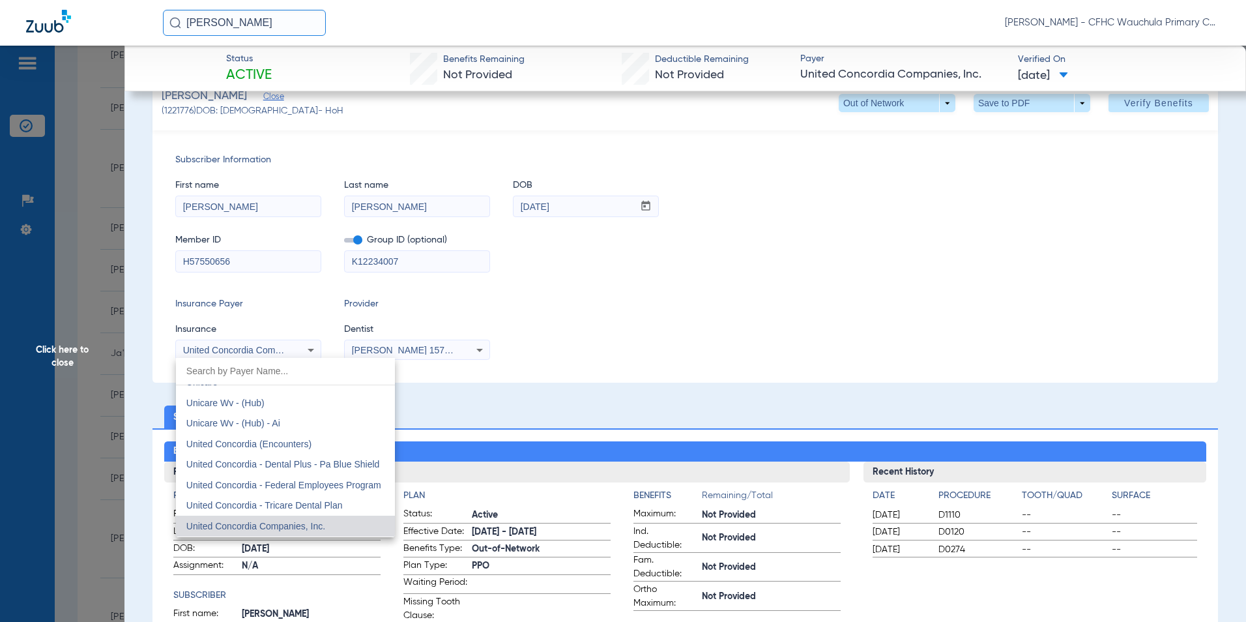
click at [703, 299] on div at bounding box center [623, 311] width 1246 height 622
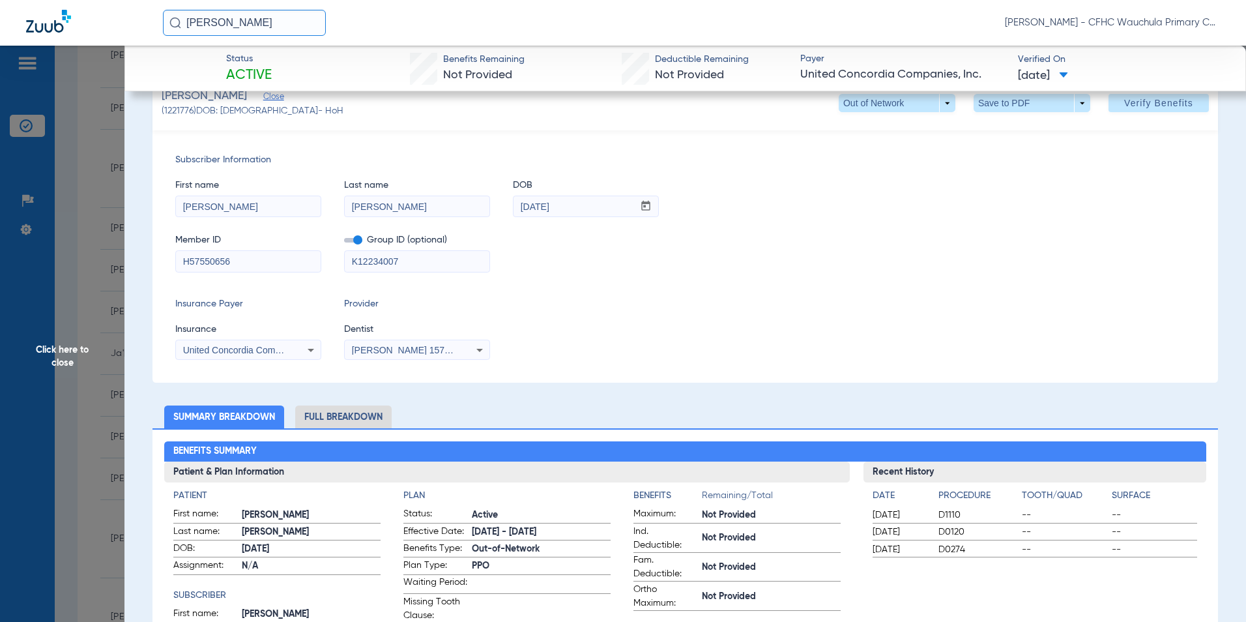
scroll to position [65, 0]
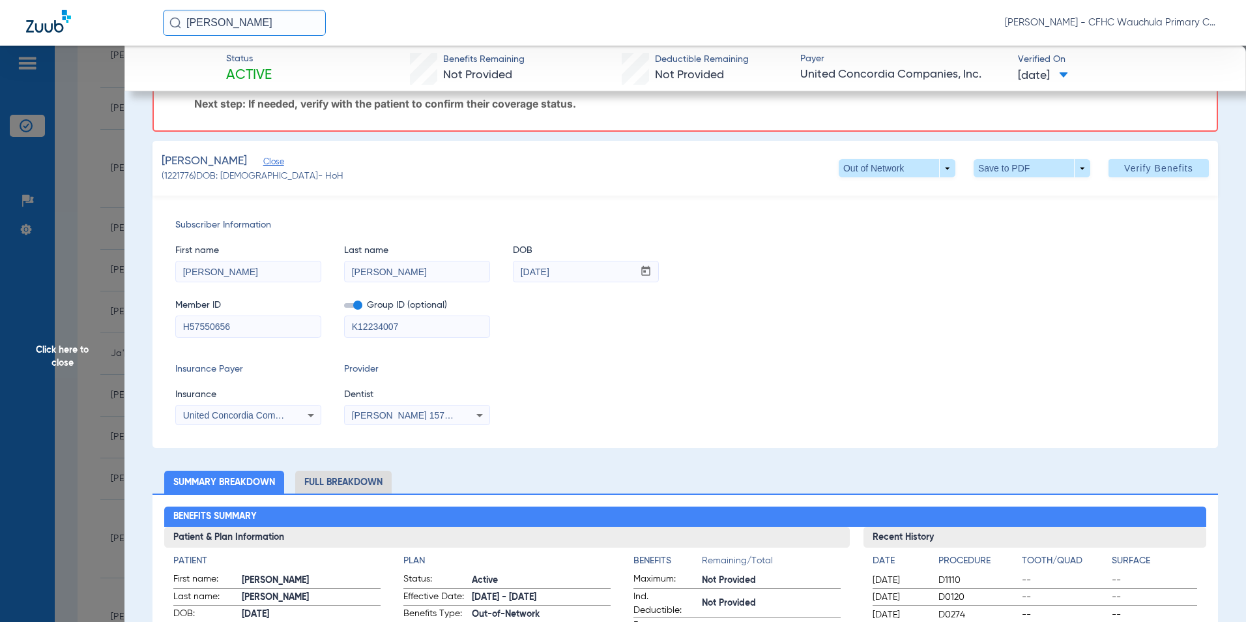
click at [1141, 177] on span at bounding box center [1159, 168] width 100 height 31
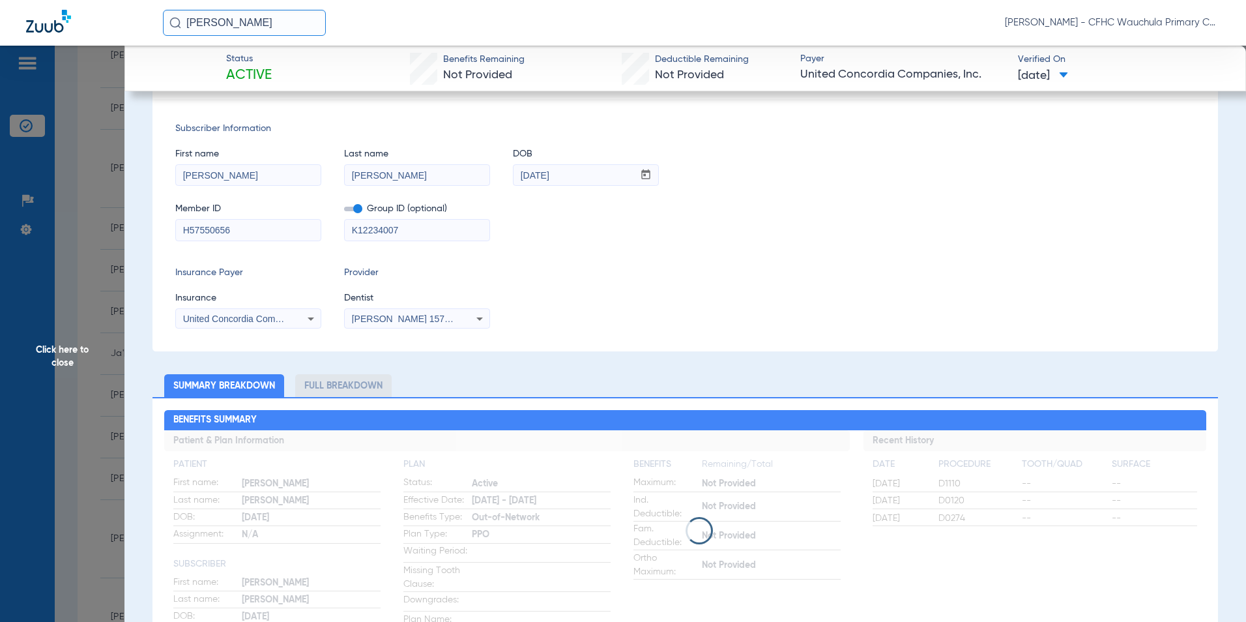
scroll to position [0, 0]
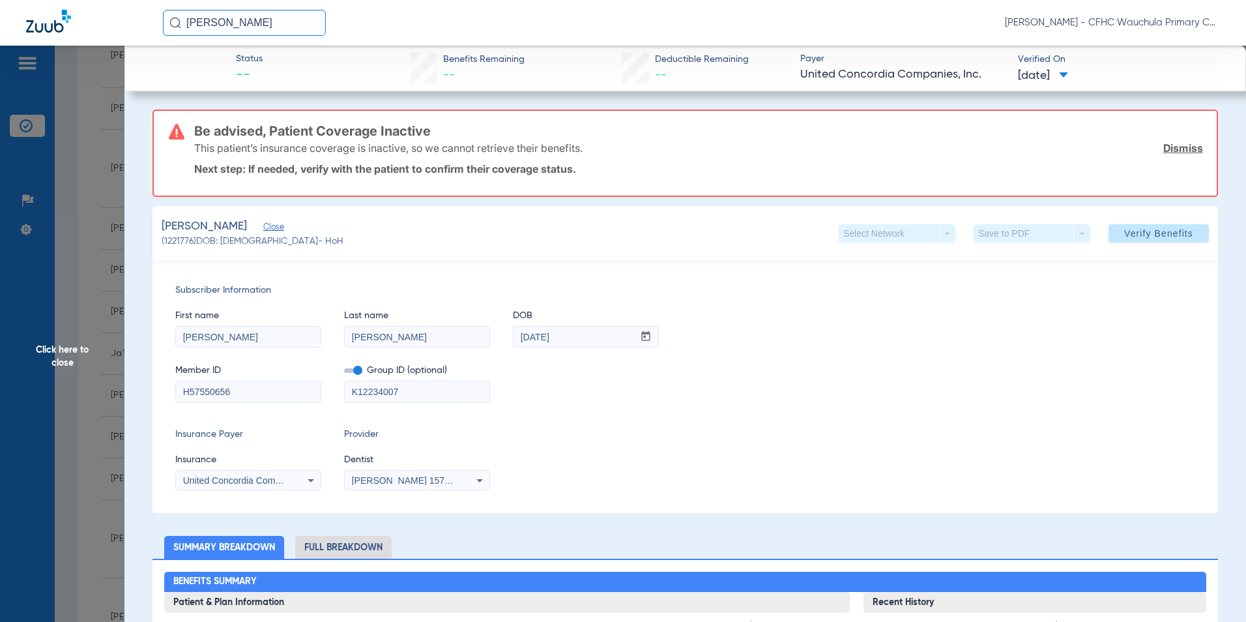
click at [69, 357] on span "Click here to close" at bounding box center [62, 357] width 124 height 622
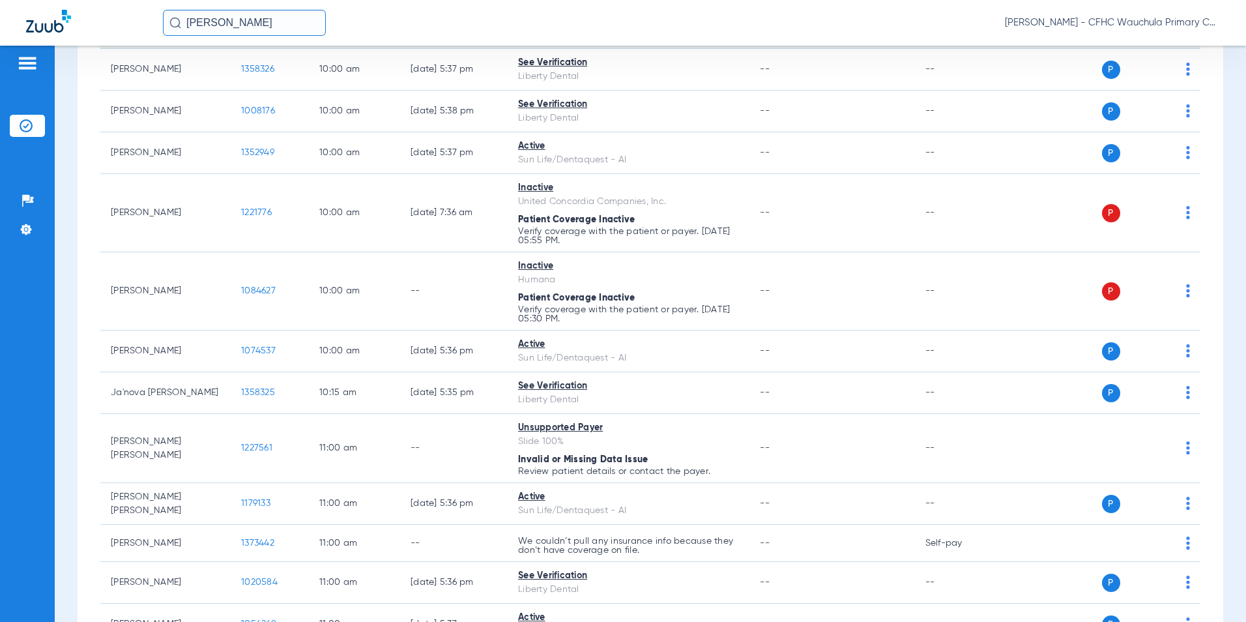
scroll to position [847, 0]
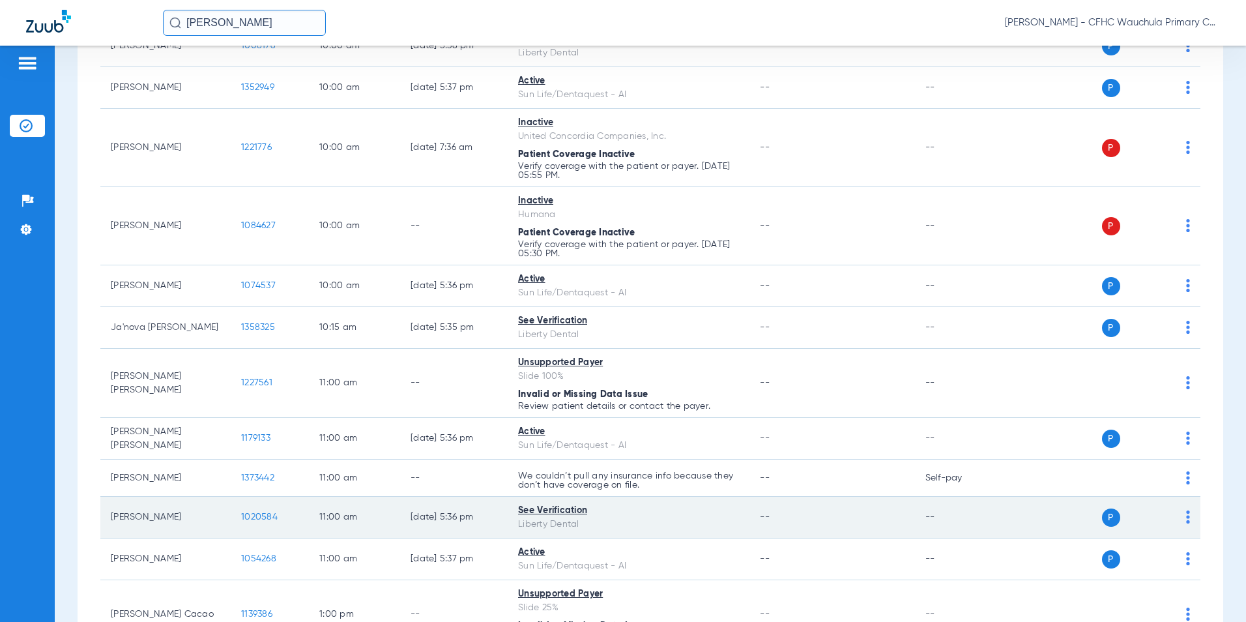
click at [252, 516] on span "1020584" at bounding box center [259, 516] width 37 height 9
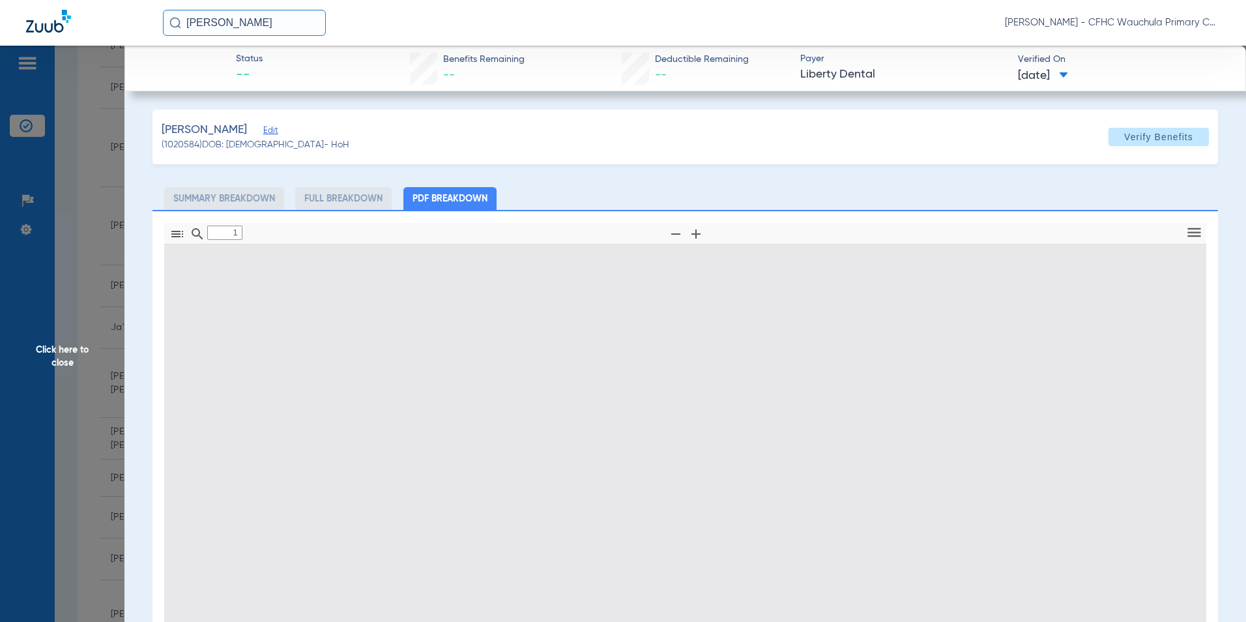
type input "0"
select select "page-width"
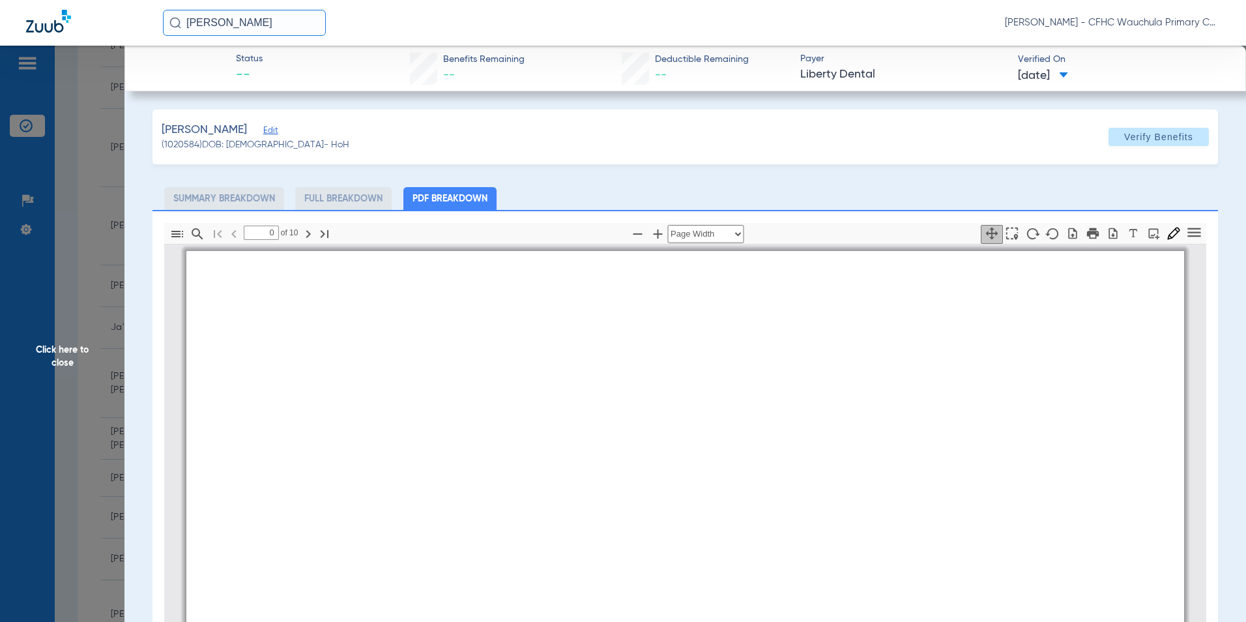
type input "1"
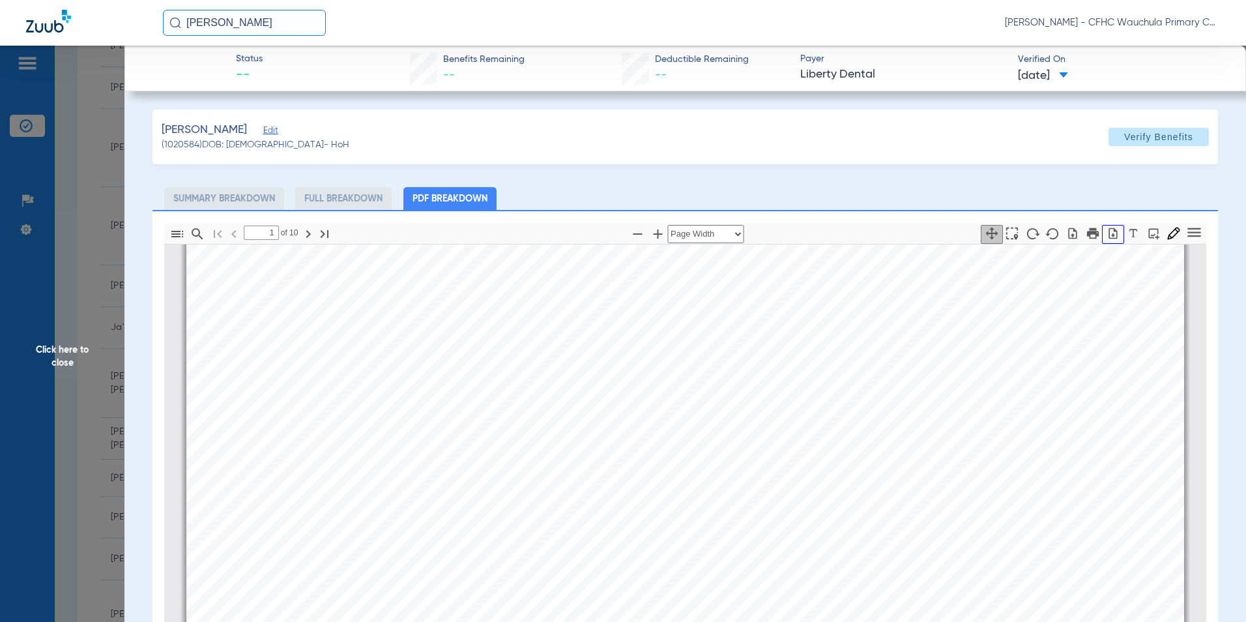
drag, startPoint x: 1105, startPoint y: 232, endPoint x: 1064, endPoint y: 310, distance: 88.1
click at [1107, 231] on icon "button" at bounding box center [1113, 233] width 13 height 13
